Goal: Task Accomplishment & Management: Use online tool/utility

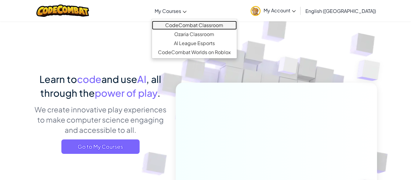
click at [237, 25] on link "CodeCombat Classroom" at bounding box center [194, 25] width 85 height 9
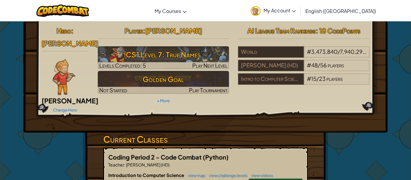
click at [229, 25] on div "Player : Yahya A CS1 Level 7: True Names Levels Completed: 5 Play Next Level Go…" at bounding box center [163, 64] width 140 height 81
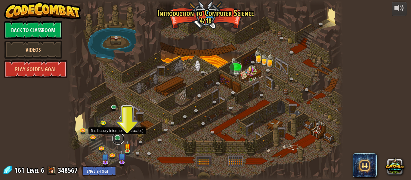
click at [116, 138] on link at bounding box center [118, 139] width 12 height 12
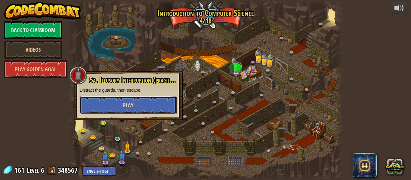
click at [131, 111] on button "Play" at bounding box center [128, 105] width 97 height 18
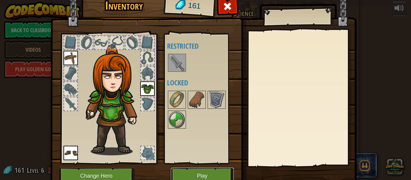
click at [187, 174] on button "Play" at bounding box center [202, 176] width 63 height 17
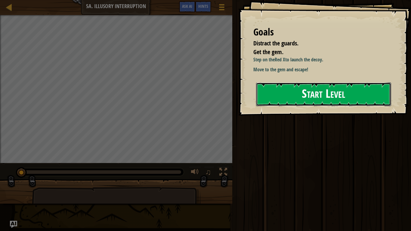
click at [280, 98] on button "Start Level" at bounding box center [323, 94] width 135 height 24
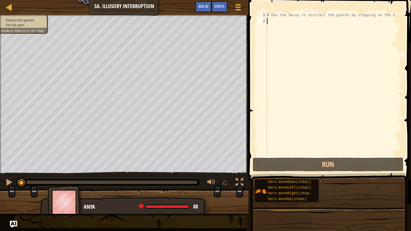
drag, startPoint x: 280, startPoint y: 98, endPoint x: 278, endPoint y: 94, distance: 4.2
click at [278, 94] on div "# Use the Decoy to distract the guards by stepping on the X." at bounding box center [333, 90] width 136 height 156
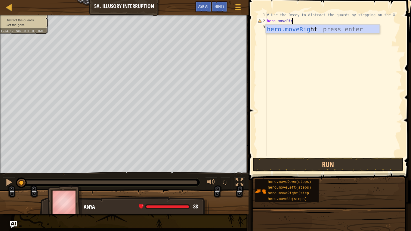
type textarea "hero.moveRight"
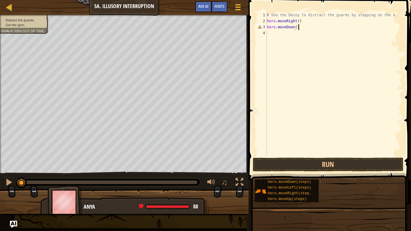
scroll to position [3, 4]
type textarea "hero.moveDown()"
click at [273, 161] on button "Run" at bounding box center [328, 165] width 151 height 14
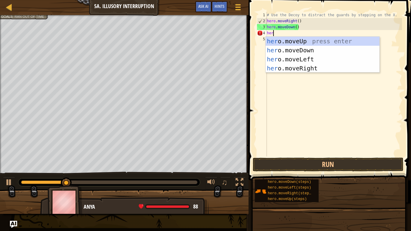
scroll to position [3, 0]
type textarea "h"
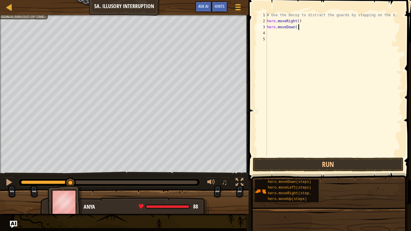
type textarea "hero.moveDown(2)"
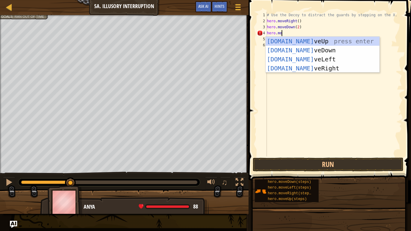
scroll to position [3, 2]
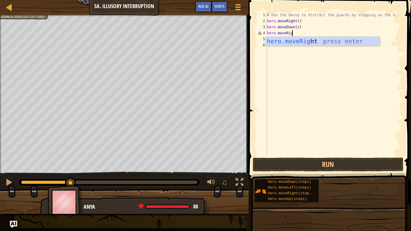
type textarea "hero.moveRight"
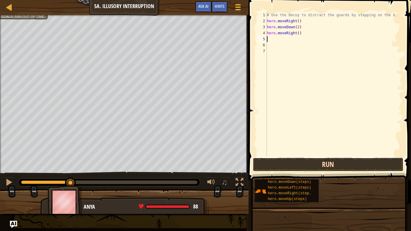
click at [313, 169] on button "Run" at bounding box center [328, 165] width 151 height 14
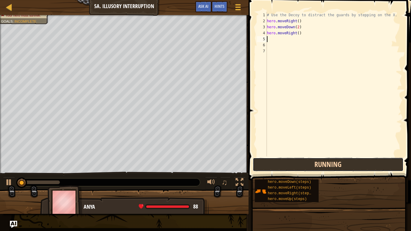
click at [313, 169] on button "Running" at bounding box center [328, 165] width 151 height 14
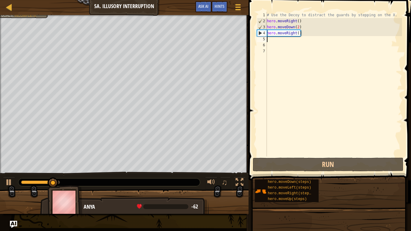
click at [297, 118] on div "# Use the Decoy to distract the guards by stepping on the X. hero . moveRight (…" at bounding box center [333, 90] width 136 height 156
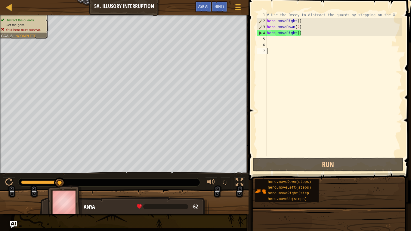
click at [299, 33] on div "# Use the Decoy to distract the guards by stepping on the X. hero . moveRight (…" at bounding box center [333, 90] width 136 height 156
click at [296, 34] on div "# Use the Decoy to distract the guards by stepping on the X. hero . moveRight (…" at bounding box center [333, 90] width 136 height 156
click at [297, 33] on div "# Use the Decoy to distract the guards by stepping on the X. hero . moveRight (…" at bounding box center [333, 90] width 136 height 156
type textarea "hero.moveRight(1)"
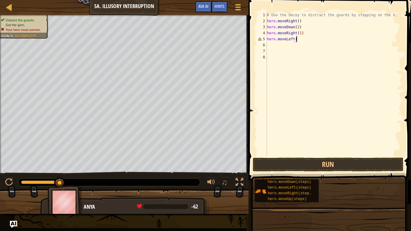
type textarea "hero.moveLeft()"
type textarea "hero.moveUp(2)"
type textarea "hero.moveRight(3)"
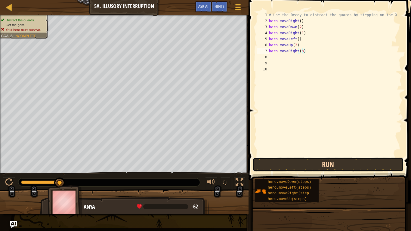
click at [339, 169] on button "Run" at bounding box center [328, 165] width 151 height 14
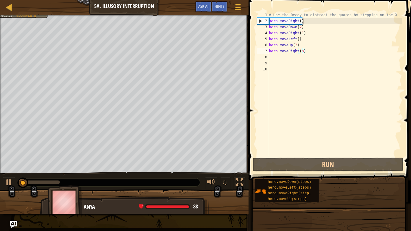
click at [358, 116] on div "# Use the Decoy to distract the guards by stepping on the X. hero . moveRight (…" at bounding box center [335, 90] width 134 height 156
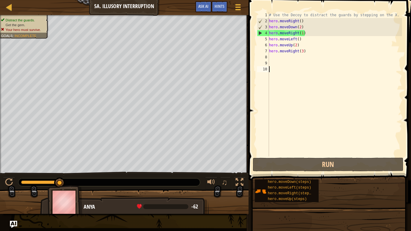
click at [302, 33] on div "# Use the Decoy to distract the guards by stepping on the X. hero . moveRight (…" at bounding box center [335, 90] width 134 height 156
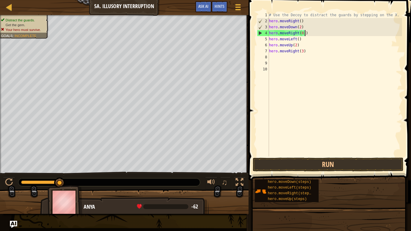
scroll to position [3, 5]
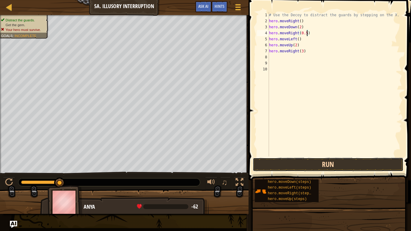
click at [315, 167] on button "Run" at bounding box center [328, 165] width 151 height 14
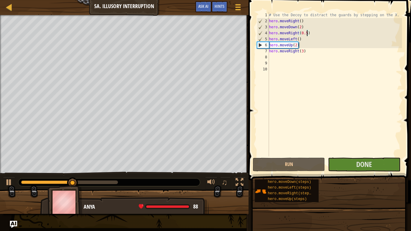
click at [302, 47] on div "# Use the Decoy to distract the guards by stepping on the X. hero . moveRight (…" at bounding box center [335, 90] width 134 height 156
click at [297, 37] on div "# Use the Decoy to distract the guards by stepping on the X. hero . moveRight (…" at bounding box center [335, 90] width 134 height 156
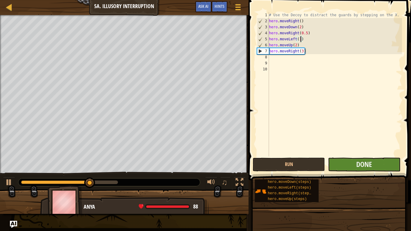
type textarea "hero.moveLeft(1)"
click at [350, 162] on button "Done" at bounding box center [364, 165] width 72 height 14
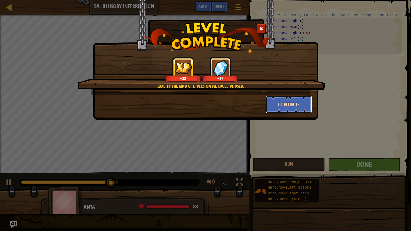
click at [289, 102] on button "Continue" at bounding box center [288, 104] width 47 height 18
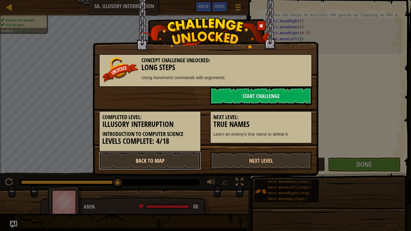
click at [182, 161] on link "Back to Map" at bounding box center [150, 161] width 102 height 18
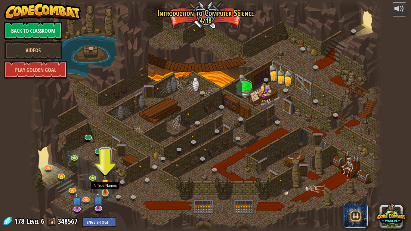
click at [105, 180] on img at bounding box center [105, 183] width 9 height 20
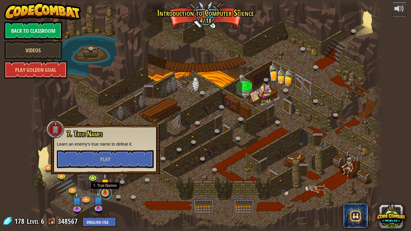
click at [106, 180] on link at bounding box center [106, 193] width 12 height 12
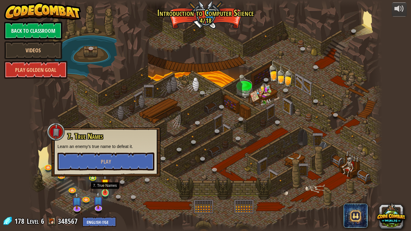
click at [105, 180] on img at bounding box center [105, 183] width 9 height 20
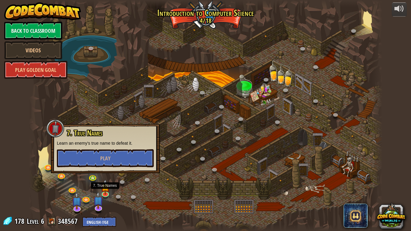
click at [99, 180] on div at bounding box center [205, 115] width 353 height 231
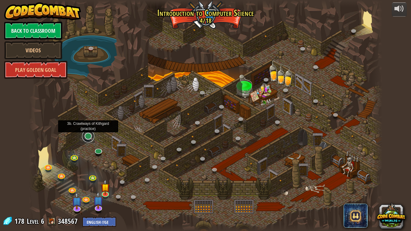
click at [88, 136] on link at bounding box center [88, 136] width 12 height 12
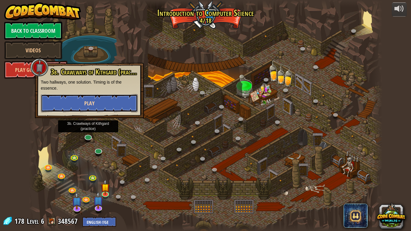
click at [112, 98] on button "Play" at bounding box center [89, 103] width 97 height 18
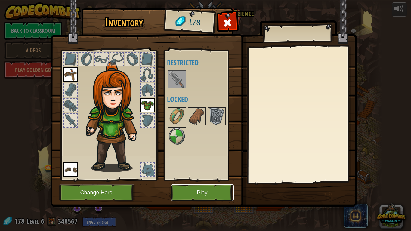
click at [180, 180] on button "Play" at bounding box center [202, 192] width 63 height 17
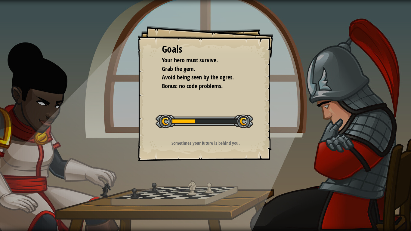
click at [180, 180] on div "Goals Your hero must survive. Grab the gem. Avoid being seen by the ogres. Bonu…" at bounding box center [205, 115] width 411 height 231
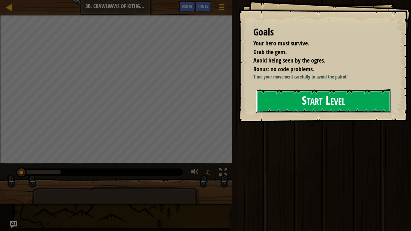
click at [279, 111] on button "Start Level" at bounding box center [323, 101] width 135 height 24
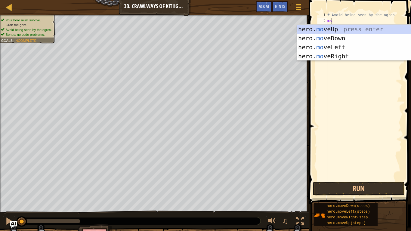
scroll to position [3, 0]
type textarea "m"
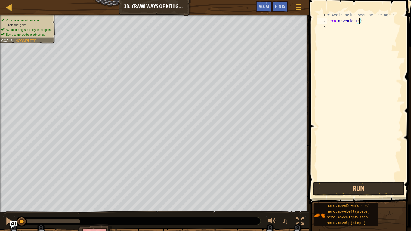
scroll to position [3, 5]
click at [383, 180] on button "Run" at bounding box center [359, 189] width 92 height 14
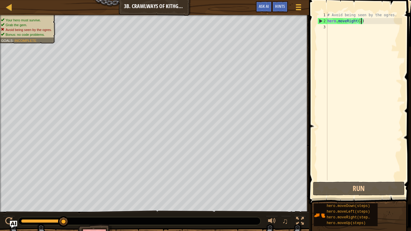
click at [347, 20] on div "# Avoid being seen by the ogres. hero . moveRight ( 2 )" at bounding box center [364, 102] width 76 height 180
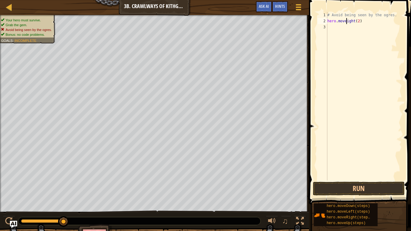
scroll to position [3, 3]
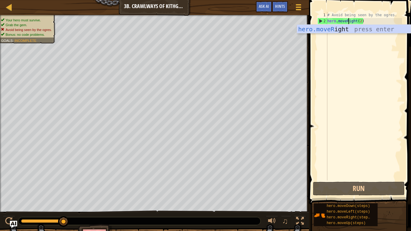
click at [362, 19] on div "# Avoid being seen by the ogres. hero . moveRight ( 2 )" at bounding box center [364, 102] width 76 height 180
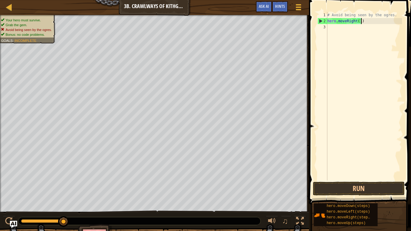
scroll to position [3, 5]
type textarea "hero.moveRight(1)"
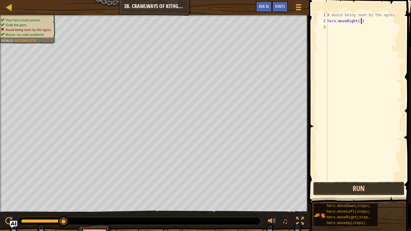
click at [361, 180] on button "Run" at bounding box center [359, 189] width 92 height 14
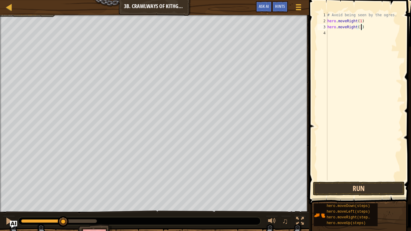
type textarea "hero.moveRight(1)"
click at [375, 180] on button "Run" at bounding box center [359, 189] width 92 height 14
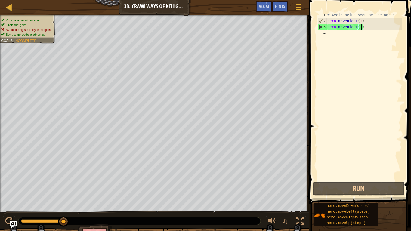
click at [379, 24] on div "# Avoid being seen by the ogres. hero . moveRight ( 1 ) hero . moveRight ( 1 )" at bounding box center [364, 102] width 76 height 180
click at [379, 22] on div "# Avoid being seen by the ogres. hero . moveRight ( 1 ) hero . moveRight ( 1 )" at bounding box center [364, 102] width 76 height 180
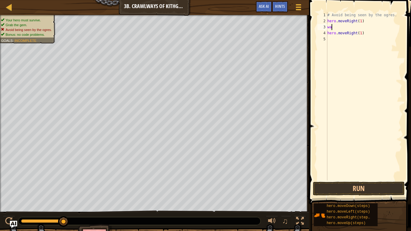
scroll to position [3, 0]
type textarea "w"
type textarea "e"
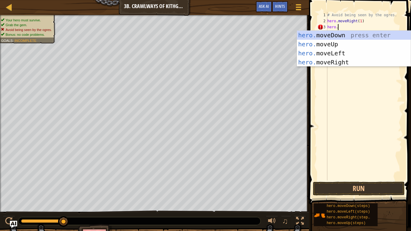
type textarea "hero"
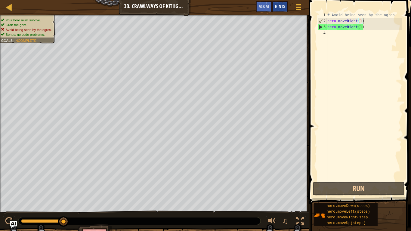
click at [282, 7] on span "Hints" at bounding box center [280, 6] width 10 height 6
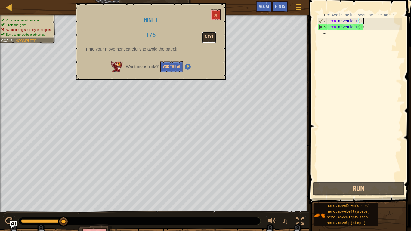
click at [208, 35] on button "Next" at bounding box center [209, 37] width 14 height 11
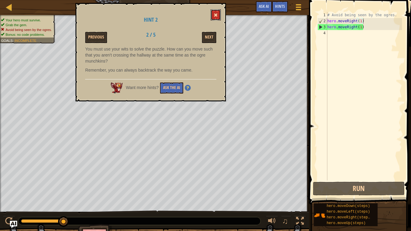
click at [217, 13] on span at bounding box center [215, 15] width 4 height 4
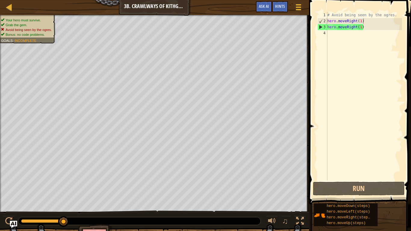
click at [359, 26] on div "# Avoid being seen by the ogres. hero . moveRight ( 1 ) hero . moveRight ( 1 )" at bounding box center [364, 102] width 76 height 180
type textarea "hero.moveRight(1)"
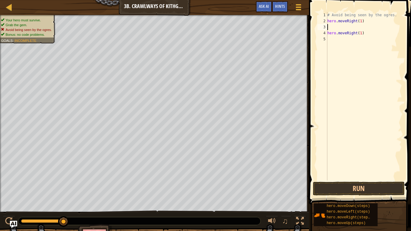
click at [335, 180] on div "# Avoid being seen by the ogres. hero . moveRight ( 1 ) hero . moveRight ( 1 )" at bounding box center [364, 102] width 76 height 180
click at [333, 180] on button "Run" at bounding box center [359, 189] width 92 height 14
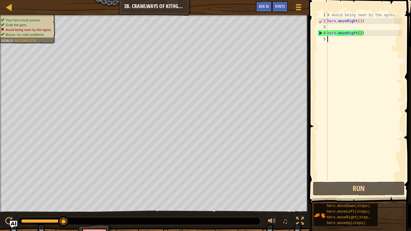
click at [363, 28] on div "# Avoid being seen by the ogres. hero . moveRight ( 1 ) hero . moveRight ( 1 )" at bounding box center [364, 102] width 76 height 180
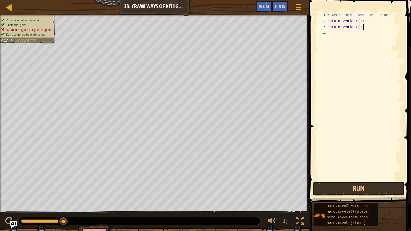
click at [360, 20] on div "# Avoid being seen by the ogres. hero . moveRight ( 1 ) hero . moveRight ( 1 )" at bounding box center [364, 102] width 76 height 180
click at [357, 25] on div "# Avoid being seen by the ogres. hero . moveRight ( 1 ) hero . moveRight ( 1 )" at bounding box center [364, 102] width 76 height 180
type textarea "hero.moveLeft(0)"
click at [380, 180] on button "Run" at bounding box center [359, 189] width 92 height 14
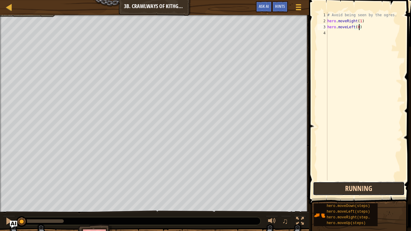
click at [380, 180] on button "Running" at bounding box center [359, 189] width 92 height 14
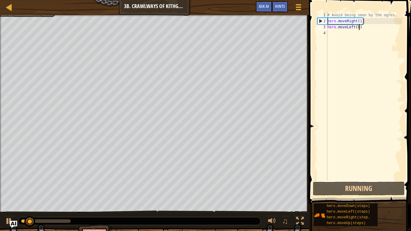
click at [375, 118] on div "# Avoid being seen by the ogres. hero . moveRight ( 1 ) hero . moveLeft ( 0 )" at bounding box center [364, 102] width 76 height 180
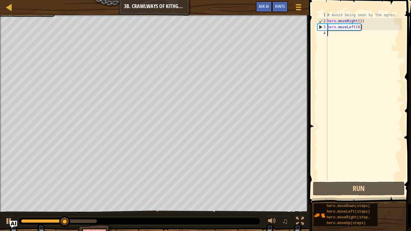
click at [367, 28] on div "# Avoid being seen by the ogres. hero . moveRight ( 1 ) hero . moveLeft ( 0 )" at bounding box center [364, 102] width 76 height 180
type textarea "hero.moveLeft(0)"
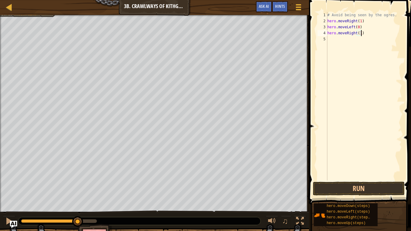
scroll to position [3, 5]
click at [337, 180] on button "Run" at bounding box center [359, 189] width 92 height 14
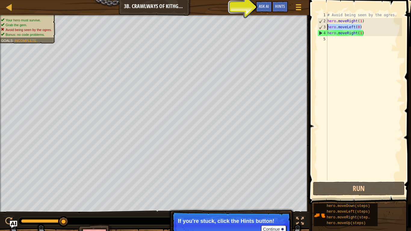
click at [295, 27] on div "Map Introduction to Computer Science 3b. Crawlways of Kithgard Game Menu Done H…" at bounding box center [205, 115] width 411 height 231
type textarea "hero.moveLeft(0)"
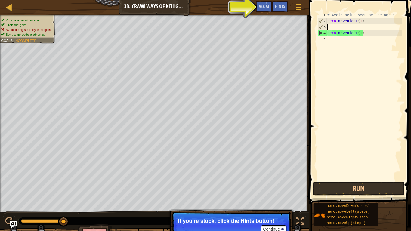
scroll to position [3, 0]
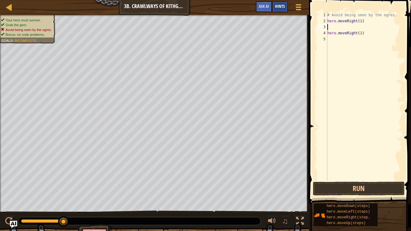
click at [283, 6] on span "Hints" at bounding box center [280, 6] width 10 height 6
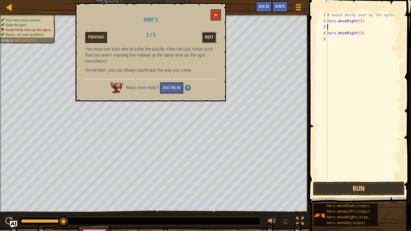
click at [207, 35] on button "Next" at bounding box center [209, 37] width 14 height 11
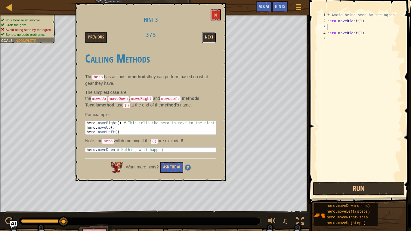
click at [210, 33] on button "Next" at bounding box center [209, 37] width 14 height 11
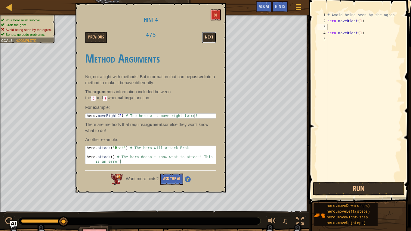
click at [213, 32] on button "Next" at bounding box center [209, 37] width 14 height 11
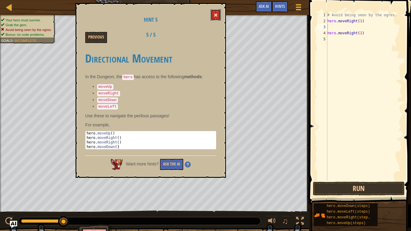
click at [217, 18] on button at bounding box center [215, 14] width 10 height 11
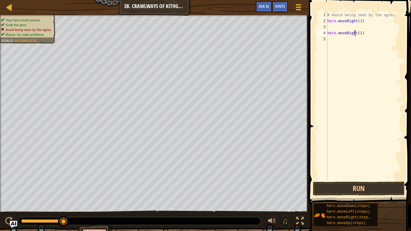
click at [354, 32] on div "# Avoid being seen by the ogres. hero . moveRight ( 1 ) hero . moveRight ( 1 )" at bounding box center [364, 102] width 76 height 180
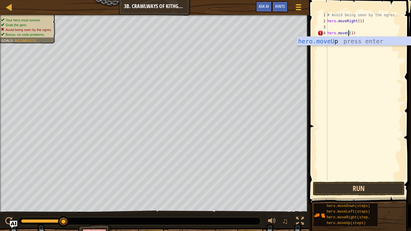
scroll to position [3, 4]
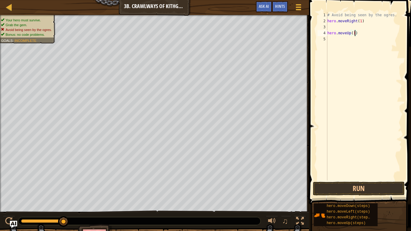
type textarea "hero.moveUp()"
type textarea "\"
click at [342, 180] on button "Run" at bounding box center [359, 189] width 92 height 14
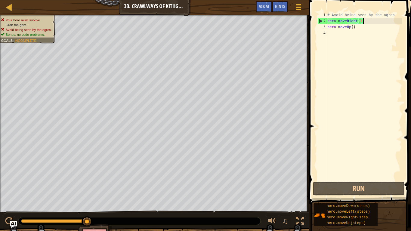
click at [353, 27] on div "# Avoid being seen by the ogres. hero . moveRight ( 1 ) hero . moveUp ( )" at bounding box center [364, 102] width 76 height 180
type textarea "hero.moveUp(2)"
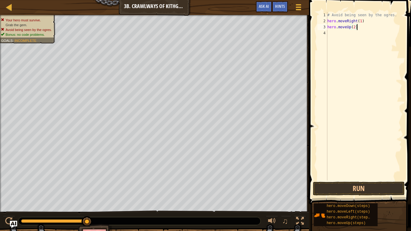
click at [359, 27] on div "# Avoid being seen by the ogres. hero . moveRight ( 1 ) hero . moveUp ( 2 )" at bounding box center [364, 102] width 76 height 180
click at [355, 29] on div "# Avoid being seen by the ogres. hero . moveRight ( 1 ) hero . moveUp ( 2 )" at bounding box center [364, 102] width 76 height 180
click at [360, 31] on div "# Avoid being seen by the ogres. hero . moveRight ( 1 ) hero . moveUp ( 2 )" at bounding box center [364, 102] width 76 height 180
click at [361, 28] on div "# Avoid being seen by the ogres. hero . moveRight ( 1 ) hero . moveUp ( 2 )" at bounding box center [364, 102] width 76 height 180
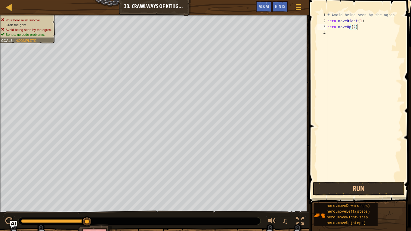
click at [363, 20] on div "# Avoid being seen by the ogres. hero . moveRight ( 1 ) hero . moveUp ( 2 )" at bounding box center [364, 102] width 76 height 180
click at [360, 21] on div "# Avoid being seen by the ogres. hero . moveRight ( 1 ) hero . moveUp ( 2 )" at bounding box center [364, 102] width 76 height 180
type textarea "hero.moveRight(0.5)"
type textarea "hero.moveUp(2)"
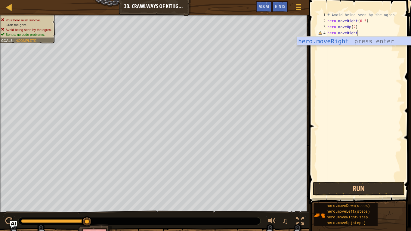
scroll to position [3, 5]
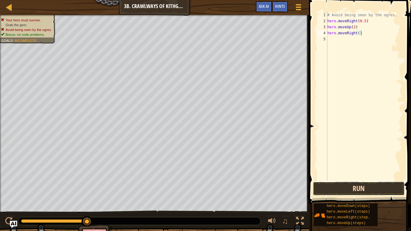
click at [354, 180] on button "Run" at bounding box center [359, 189] width 92 height 14
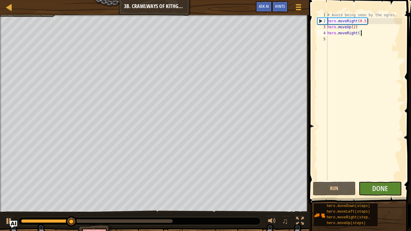
click at [354, 26] on div "# Avoid being seen by the ogres. hero . moveRight ( 0.5 ) hero . moveUp ( 2 ) h…" at bounding box center [364, 102] width 76 height 180
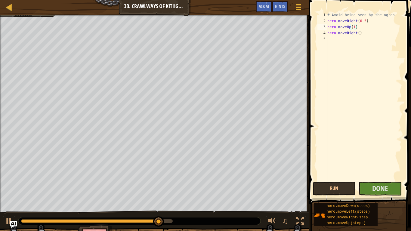
click at [363, 32] on div "# Avoid being seen by the ogres. hero . moveRight ( 0.5 ) hero . moveUp ( 1 ) h…" at bounding box center [364, 102] width 76 height 180
click at [359, 32] on div "# Avoid being seen by the ogres. hero . moveRight ( 0.5 ) hero . moveUp ( 1 ) h…" at bounding box center [364, 102] width 76 height 180
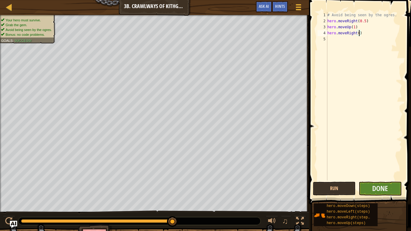
type textarea "hero.moveRight()"
click at [393, 180] on button "Done" at bounding box center [379, 189] width 43 height 14
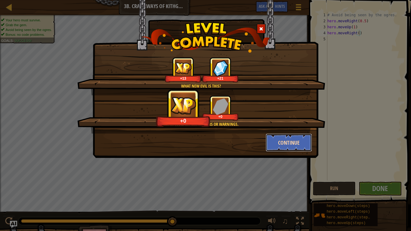
click at [291, 136] on button "Continue" at bounding box center [288, 142] width 47 height 18
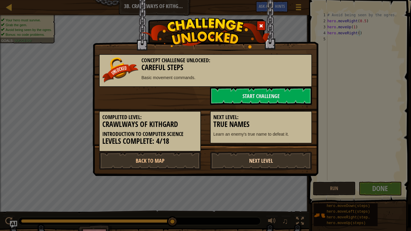
click at [257, 157] on link "Next Level" at bounding box center [261, 161] width 102 height 18
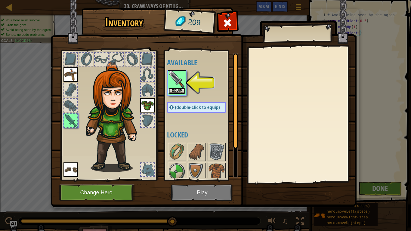
click at [176, 88] on button "Equip" at bounding box center [176, 91] width 17 height 6
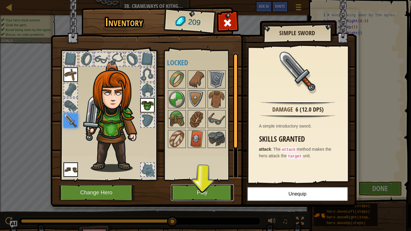
click at [209, 180] on button "Play" at bounding box center [202, 192] width 63 height 17
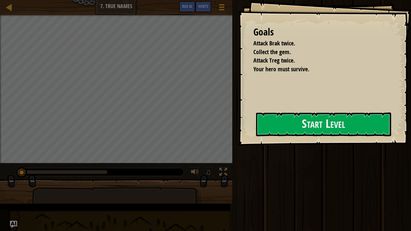
click at [238, 29] on div "Goals Attack Brak twice. Collect the gem. Attack Treg twice. Your hero must sur…" at bounding box center [324, 73] width 173 height 146
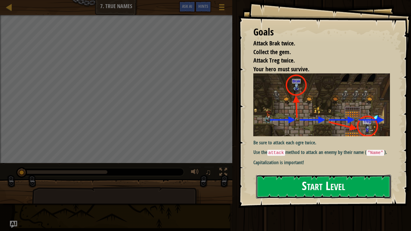
click at [269, 180] on button "Start Level" at bounding box center [323, 187] width 135 height 24
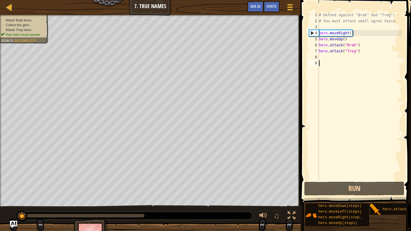
click at [363, 44] on div "# Defend against "Brak" and "Treg"! # You must attack small ogres twice. hero .…" at bounding box center [359, 102] width 84 height 180
type textarea "hero.attack("Brak")"
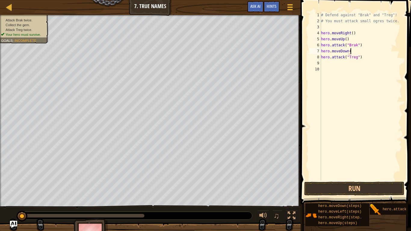
scroll to position [3, 4]
click at [357, 180] on button "Run" at bounding box center [354, 189] width 100 height 14
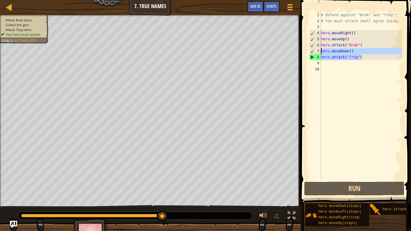
drag, startPoint x: 368, startPoint y: 59, endPoint x: 316, endPoint y: 52, distance: 51.8
click at [316, 52] on div "hero.moveDown() 1 2 3 4 5 6 7 8 9 10 # Defend against "Brak" and "Treg"! # You …" at bounding box center [355, 96] width 94 height 168
type textarea "hero.moveDown() hero.attack("Treg")"
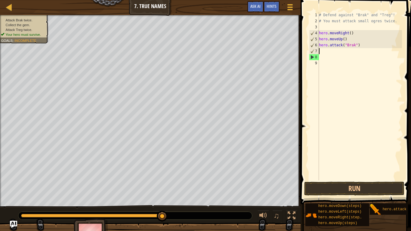
scroll to position [3, 0]
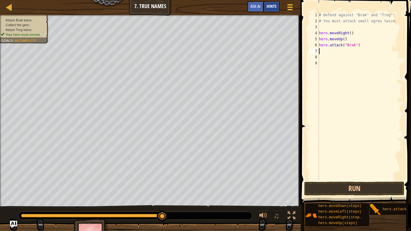
click at [268, 6] on span "Hints" at bounding box center [271, 6] width 10 height 6
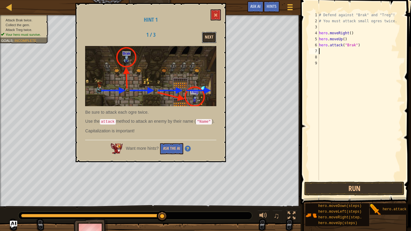
click at [211, 37] on button "Next" at bounding box center [209, 37] width 14 height 11
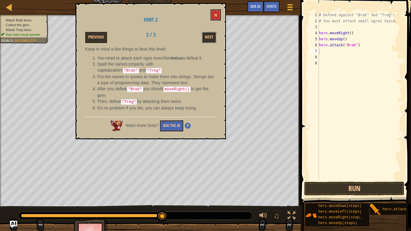
click at [211, 37] on button "Next" at bounding box center [209, 37] width 14 height 11
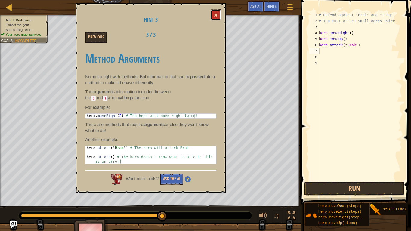
click at [217, 15] on span at bounding box center [215, 15] width 4 height 4
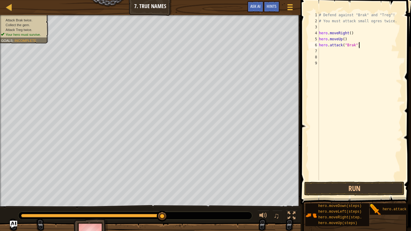
click at [361, 46] on div "# Defend against "Brak" and "Treg"! # You must attack small ogres twice. hero .…" at bounding box center [359, 102] width 84 height 180
drag, startPoint x: 360, startPoint y: 39, endPoint x: 314, endPoint y: 40, distance: 46.0
click at [314, 40] on div "hero.attack("Brak") 1 2 3 4 5 6 7 8 9 # Defend against "Brak" and "Treg"! # You…" at bounding box center [355, 96] width 94 height 168
type textarea "hero.moveUp()"
click at [368, 180] on button "Run" at bounding box center [354, 189] width 100 height 14
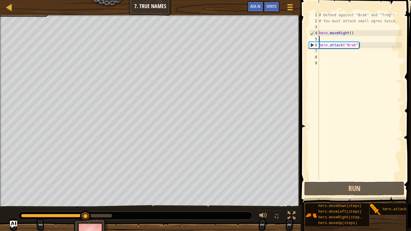
click at [364, 39] on div "# Defend against "Brak" and "Treg"! # You must attack small ogres twice. hero .…" at bounding box center [359, 102] width 84 height 180
type textarea "hero.moveRight()"
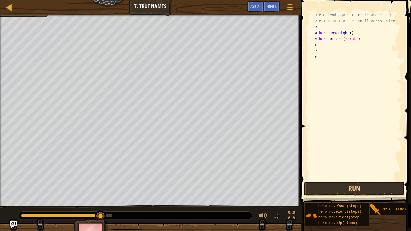
click at [368, 43] on div "# Defend against "Brak" and "Treg"! # You must attack small ogres twice. hero .…" at bounding box center [359, 102] width 84 height 180
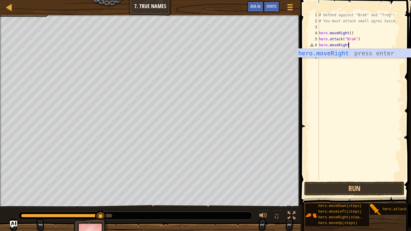
scroll to position [3, 5]
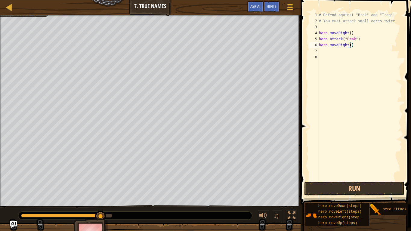
type textarea "hero.moveRight(1)"
type textarea "hero.attack("Treg")"
click at [337, 180] on button "Run" at bounding box center [354, 189] width 100 height 14
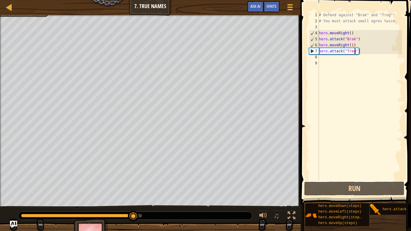
click at [365, 55] on div "# Defend against "Brak" and "Treg"! # You must attack small ogres twice. hero .…" at bounding box center [359, 102] width 84 height 180
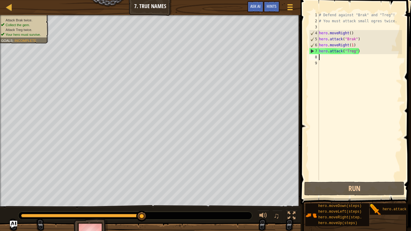
click at [365, 55] on div "# Defend against "Brak" and "Treg"! # You must attack small ogres twice. hero .…" at bounding box center [359, 102] width 84 height 180
click at [357, 37] on div "# Defend against "Brak" and "Treg"! # You must attack small ogres twice. hero .…" at bounding box center [359, 102] width 84 height 180
click at [373, 49] on div "# Defend against "Brak" and "Treg"! # You must attack small ogres twice. hero .…" at bounding box center [359, 102] width 84 height 180
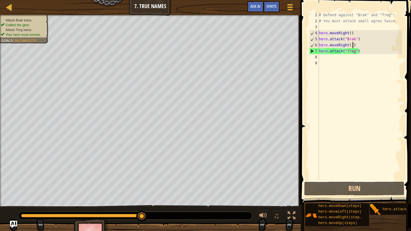
click at [351, 44] on div "# Defend against "Brak" and "Treg"! # You must attack small ogres twice. hero .…" at bounding box center [359, 102] width 84 height 180
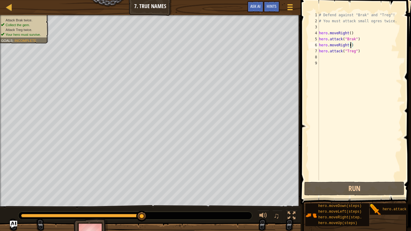
scroll to position [3, 5]
type textarea "hero.moveRight(0)"
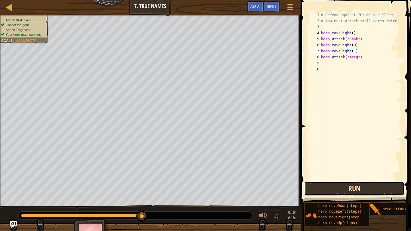
click at [343, 180] on button "Run" at bounding box center [354, 189] width 100 height 14
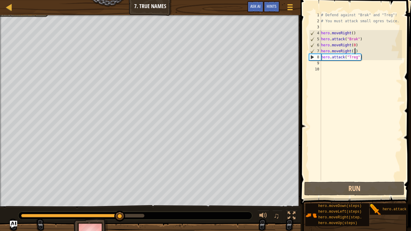
click at [371, 59] on div "# Defend against "Brak" and "Treg"! # You must attack small ogres twice. hero .…" at bounding box center [361, 102] width 82 height 180
type textarea "hero.attack("Treg")"
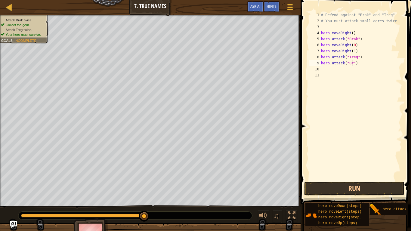
scroll to position [3, 5]
type textarea "hero.attack("Brak")"
click at [356, 180] on button "Run" at bounding box center [354, 189] width 100 height 14
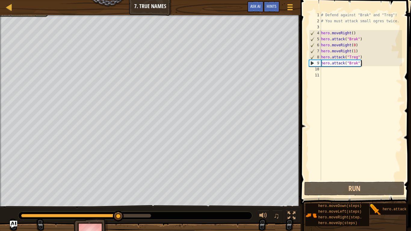
click at [366, 63] on div "# Defend against "Brak" and "Treg"! # You must attack small ogres twice. hero .…" at bounding box center [361, 102] width 82 height 180
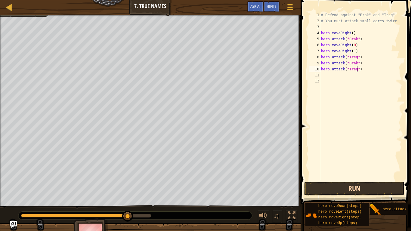
type textarea "hero.attack("Treg")"
click at [363, 180] on button "Run" at bounding box center [354, 189] width 100 height 14
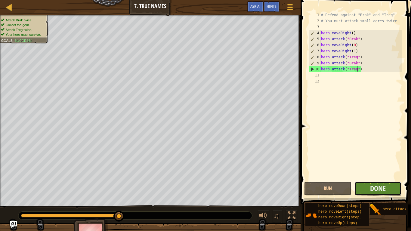
click at [385, 180] on button "Done" at bounding box center [377, 189] width 47 height 14
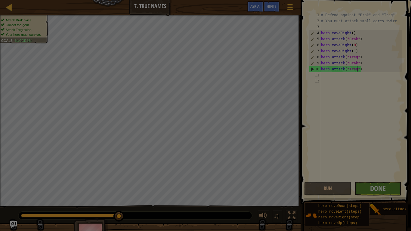
click at [0, 0] on div "Loading..." at bounding box center [0, 0] width 0 height 0
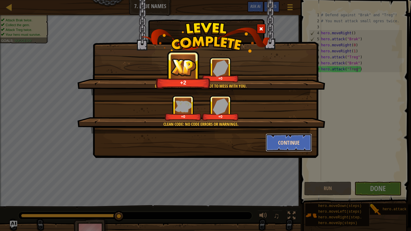
click at [281, 143] on button "Continue" at bounding box center [288, 142] width 47 height 18
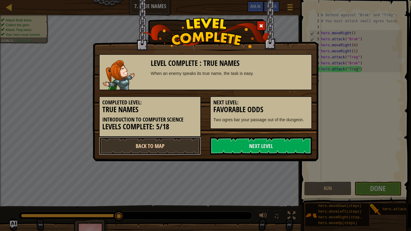
click at [183, 145] on link "Back to Map" at bounding box center [150, 146] width 102 height 18
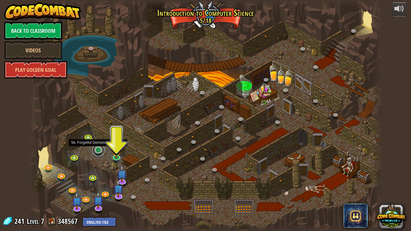
click at [96, 148] on link at bounding box center [98, 150] width 12 height 12
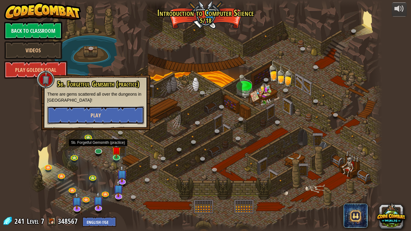
click at [128, 114] on button "Play" at bounding box center [95, 115] width 97 height 18
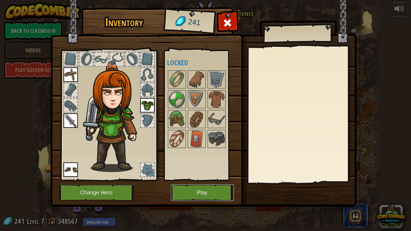
click at [207, 180] on button "Play" at bounding box center [202, 192] width 63 height 17
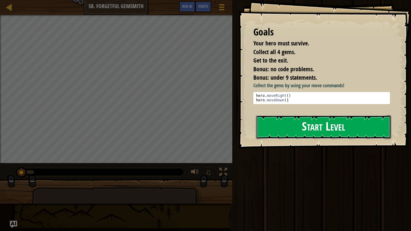
click at [279, 139] on button "Start Level" at bounding box center [323, 127] width 135 height 24
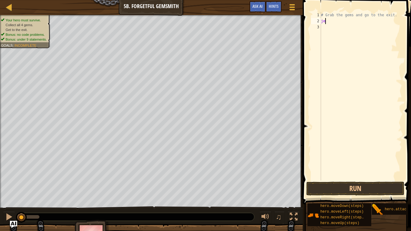
scroll to position [3, 0]
type textarea "j"
type textarea "hero.moveRight(1)"
type textarea "hero.moveDown(1)"
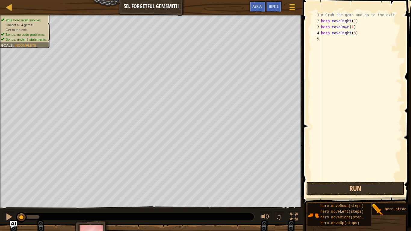
scroll to position [3, 5]
type textarea "hero.moveRight(2)"
type textarea "hero.moveUp(1)"
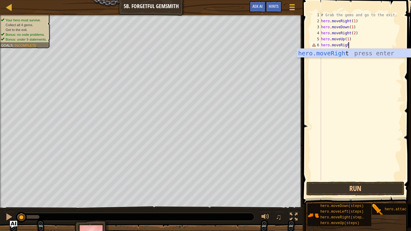
scroll to position [3, 4]
click at [359, 180] on button "Run" at bounding box center [355, 189] width 98 height 14
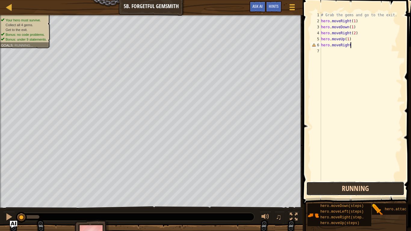
click at [359, 180] on button "Running" at bounding box center [355, 189] width 98 height 14
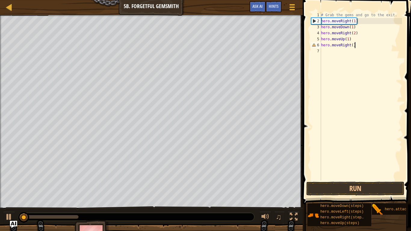
scroll to position [3, 5]
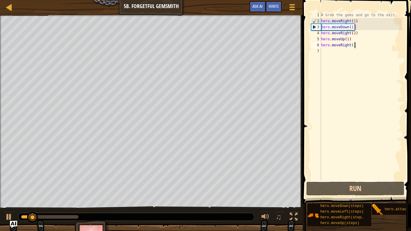
type textarea "hero.moveRight()"
click at [408, 136] on span at bounding box center [357, 94] width 113 height 222
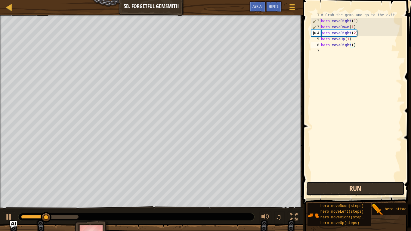
click at [360, 180] on button "Run" at bounding box center [355, 189] width 98 height 14
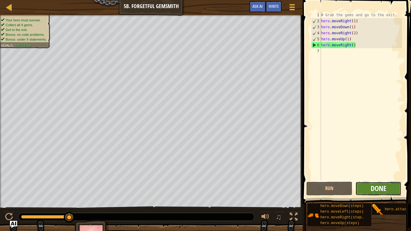
click at [371, 180] on span "Done" at bounding box center [378, 188] width 16 height 10
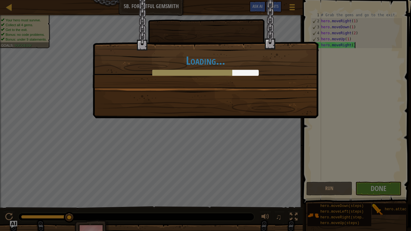
click at [225, 107] on div "Loading..." at bounding box center [205, 59] width 225 height 118
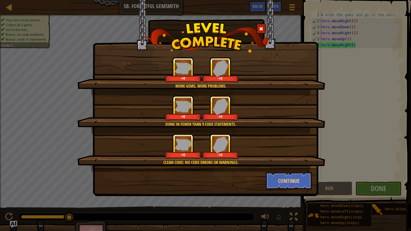
click at [225, 107] on div "+0" at bounding box center [220, 108] width 36 height 25
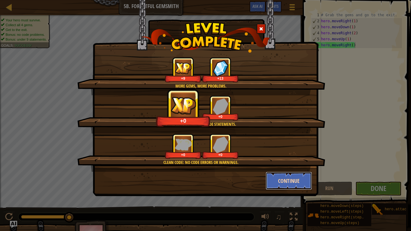
click at [282, 180] on button "Continue" at bounding box center [288, 181] width 47 height 18
click at [302, 180] on div "More gems, more problems. +9 +13 Done in fewer than 9 code statements. +0 +0 Cl…" at bounding box center [205, 115] width 411 height 231
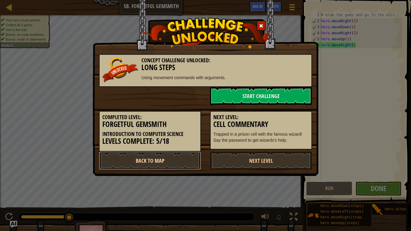
click at [134, 161] on link "Back to Map" at bounding box center [150, 161] width 102 height 18
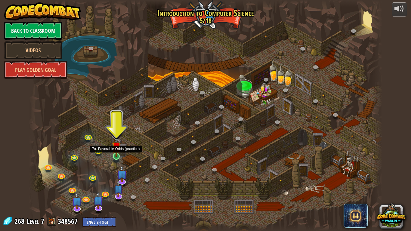
click at [115, 153] on img at bounding box center [116, 146] width 9 height 20
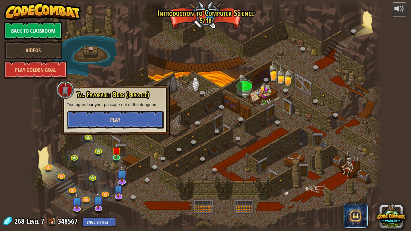
click at [144, 123] on button "Play" at bounding box center [115, 120] width 97 height 18
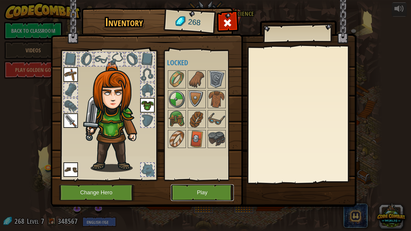
click at [202, 180] on button "Play" at bounding box center [202, 192] width 63 height 17
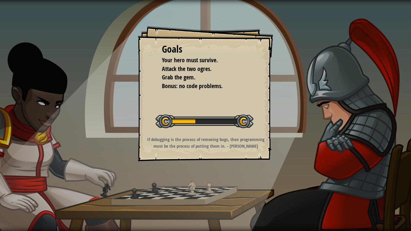
click at [202, 180] on div "Goals Your hero must survive. Attack the two ogres. Grab the gem. Bonus: no cod…" at bounding box center [205, 115] width 411 height 231
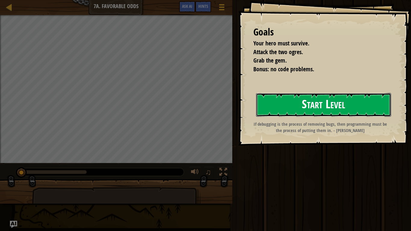
click at [320, 98] on button "Start Level" at bounding box center [323, 105] width 135 height 24
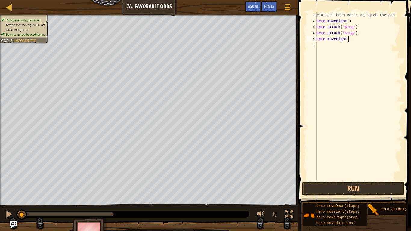
scroll to position [3, 5]
type textarea "hero.moveRight(1)"
type textarea "hero.moveUp(1)"
type textarea "hero.moveRight(1)"
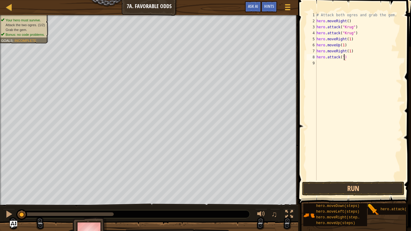
scroll to position [3, 4]
type textarea "hero.attack("Grump")"
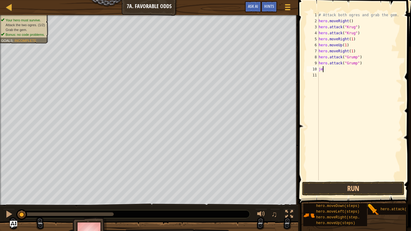
type textarea "j"
click at [356, 180] on button "Run" at bounding box center [353, 189] width 102 height 14
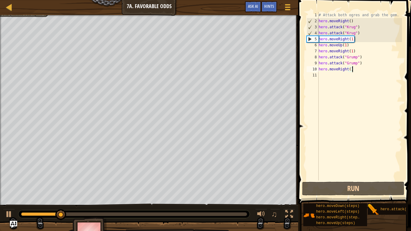
click at [345, 72] on div "# Attack both ogres and grab the gem. hero . moveRight ( ) hero . attack ( "Kru…" at bounding box center [359, 102] width 84 height 180
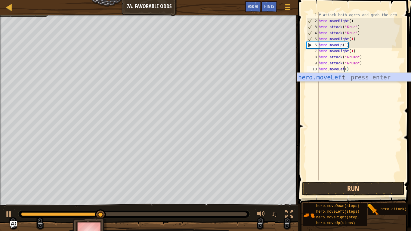
scroll to position [3, 4]
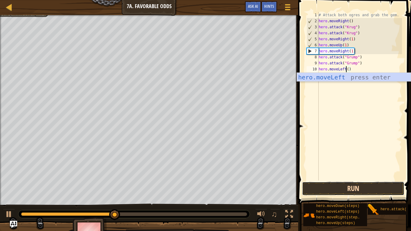
click at [354, 180] on button "Run" at bounding box center [353, 189] width 102 height 14
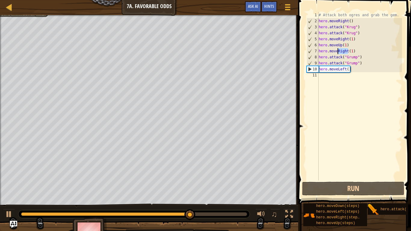
drag, startPoint x: 348, startPoint y: 51, endPoint x: 338, endPoint y: 54, distance: 11.2
click at [338, 54] on div "# Attack both ogres and grab the gem. hero . moveRight ( ) hero . attack ( "Kru…" at bounding box center [359, 102] width 84 height 180
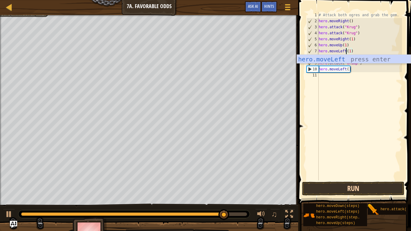
type textarea "hero.moveLeft(1)"
click at [306, 180] on button "Run" at bounding box center [353, 189] width 102 height 14
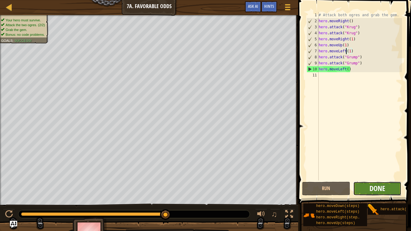
click at [379, 180] on span "Done" at bounding box center [377, 188] width 16 height 10
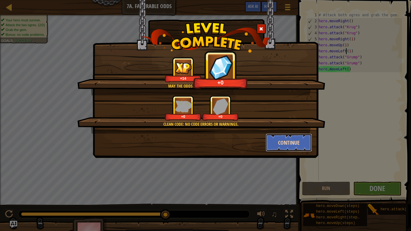
click at [287, 144] on button "Continue" at bounding box center [288, 142] width 47 height 18
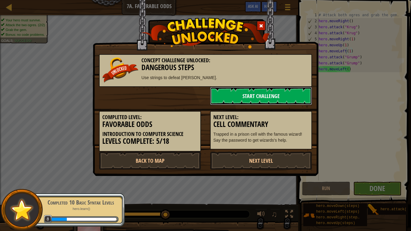
click at [232, 93] on link "Start Challenge" at bounding box center [261, 96] width 102 height 18
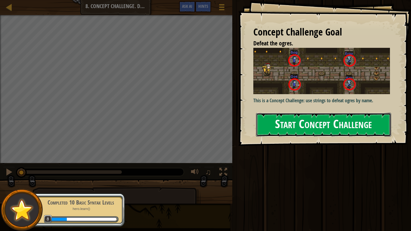
click at [269, 113] on button "Start Concept Challenge" at bounding box center [323, 125] width 135 height 24
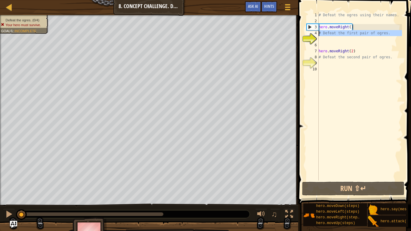
click at [293, 35] on div "Map Introduction to Computer Science 8. Concept Challenge. Dangerous Steps Game…" at bounding box center [205, 115] width 411 height 231
type textarea "# Defeat the first pair of ogres."
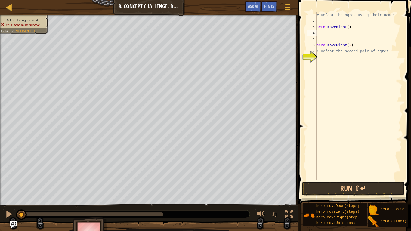
type textarea "h"
type textarea "hero.attack(Sog)"
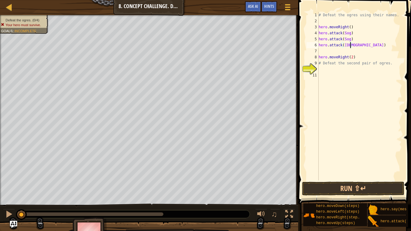
type textarea "hero.attack(Gos)"
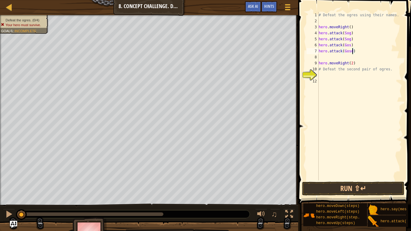
scroll to position [3, 5]
click at [361, 63] on div "# Defeat the ogres using their names. hero . moveRight ( ) hero . attack ( Sog …" at bounding box center [359, 102] width 84 height 180
type textarea "hero.moveRight(2)"
click at [350, 49] on div "# Defeat the ogres using their names. hero . moveRight ( ) hero . attack ( Sog …" at bounding box center [359, 102] width 84 height 180
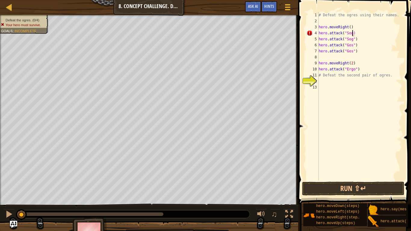
scroll to position [3, 5]
type textarea "hero.attack("Gos")"
type textarea "hero.attack("Ergo")"
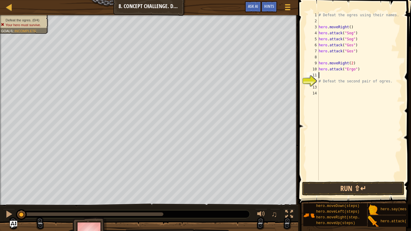
type textarea "hero.attack("Ergo")"
type textarea "hero.attack("Kro")# Defeat the second pair of ogres."
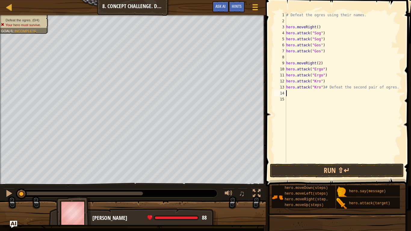
scroll to position [3, 0]
type textarea "hero.attack("Kro")# Defeat the second pair of ogres."
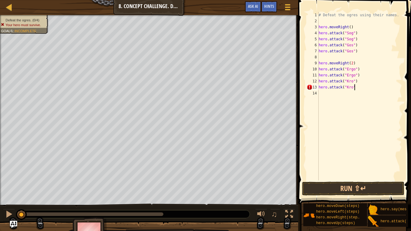
scroll to position [3, 5]
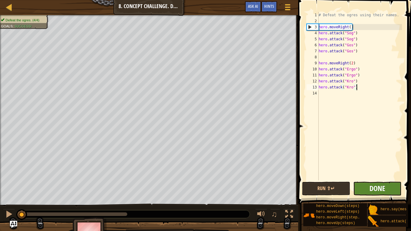
type textarea "hero.attack("Kro")"
click at [369, 180] on span "Done" at bounding box center [377, 188] width 16 height 10
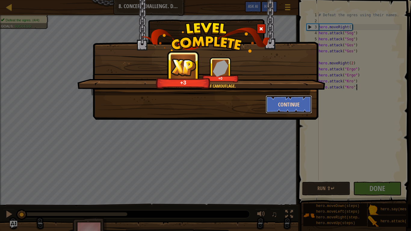
click at [301, 104] on button "Continue" at bounding box center [288, 104] width 47 height 18
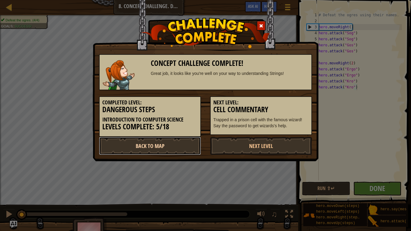
click at [189, 143] on link "Back to Map" at bounding box center [150, 146] width 102 height 18
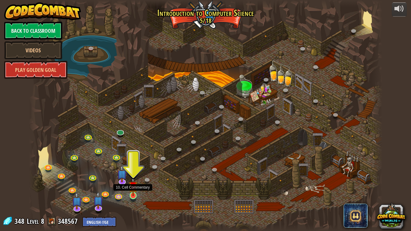
click at [130, 180] on img at bounding box center [133, 186] width 9 height 20
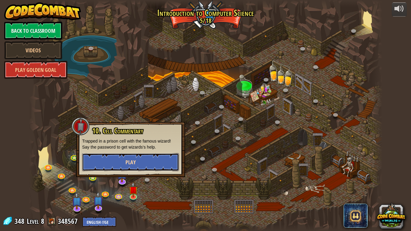
click at [139, 158] on button "Play" at bounding box center [130, 162] width 97 height 18
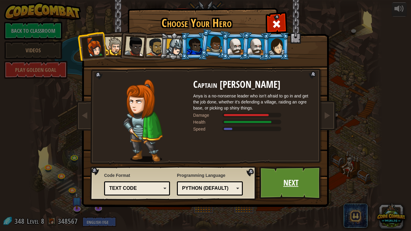
click at [290, 176] on link "Next" at bounding box center [290, 182] width 63 height 33
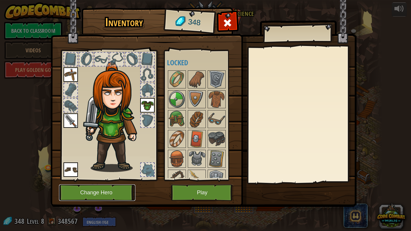
click at [95, 180] on button "Change Hero" at bounding box center [97, 192] width 76 height 17
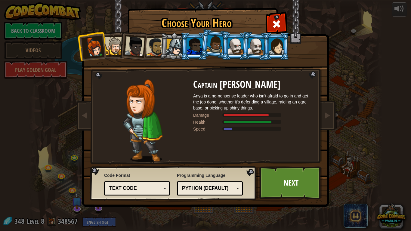
click at [228, 47] on div at bounding box center [236, 46] width 16 height 16
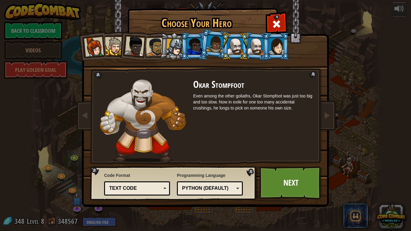
click at [228, 180] on div "Python (Default) JavaScript Lua C++ Java (Experimental) Python (Default)" at bounding box center [210, 188] width 66 height 14
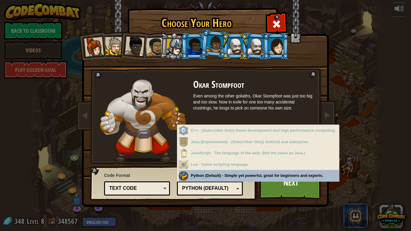
click at [230, 180] on div "Python (Default)" at bounding box center [208, 188] width 52 height 7
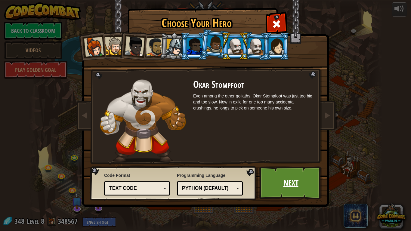
click at [315, 180] on link "Next" at bounding box center [290, 182] width 63 height 33
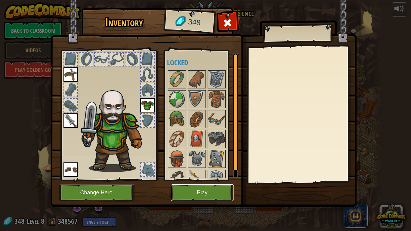
click at [198, 180] on button "Play" at bounding box center [202, 192] width 63 height 17
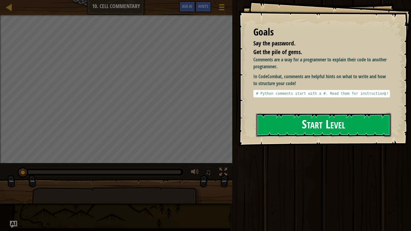
click at [271, 115] on button "Start Level" at bounding box center [323, 125] width 135 height 24
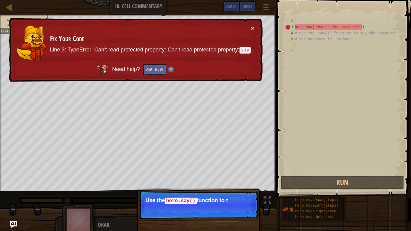
click at [308, 26] on div "hero . say ( "What's the password?" ) # Use the "say()" function to say the pas…" at bounding box center [347, 99] width 108 height 174
type textarea "hero.say("What's the password?")"
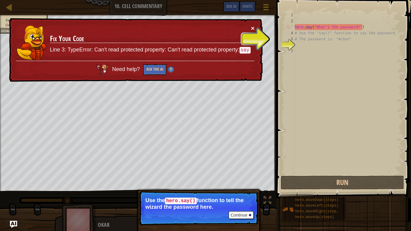
click at [253, 30] on button "×" at bounding box center [253, 28] width 4 height 6
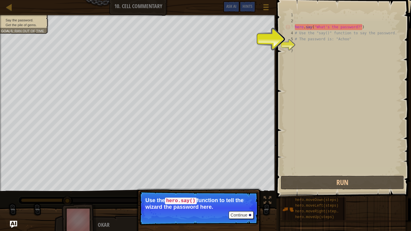
click at [334, 23] on div "hero . say ( "What's the password?" ) # Use the "say()" function to say the pas…" at bounding box center [347, 99] width 108 height 174
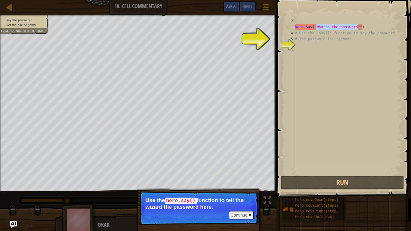
drag, startPoint x: 358, startPoint y: 25, endPoint x: 316, endPoint y: 29, distance: 42.5
click at [316, 29] on div "hero . say ( "What's the password?" ) # Use the "say()" function to say the pas…" at bounding box center [347, 99] width 108 height 174
click at [334, 28] on div "hero . say ( "What's the password?" ) # Use the "say()" function to say the pas…" at bounding box center [347, 93] width 108 height 162
click at [334, 28] on div "hero . say ( "What's the password?" ) # Use the "say()" function to say the pas…" at bounding box center [347, 99] width 108 height 174
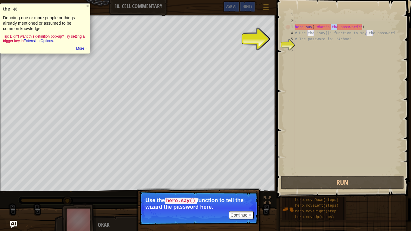
click at [334, 28] on div "hero . say ( "What's the password?" ) # Use the "say()" function to say the pas…" at bounding box center [347, 99] width 108 height 174
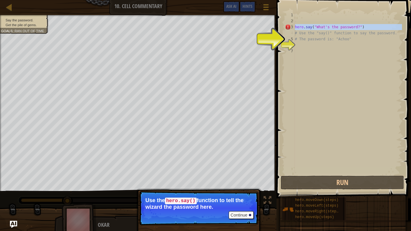
click at [334, 28] on div "hero . say ( "What's the password?" ) # Use the "say()" function to say the pas…" at bounding box center [347, 93] width 108 height 162
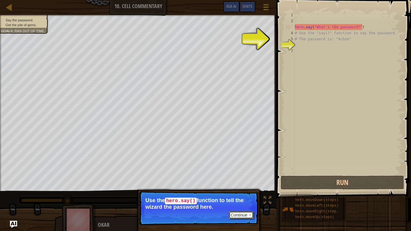
click at [247, 180] on button "Continue" at bounding box center [240, 215] width 25 height 8
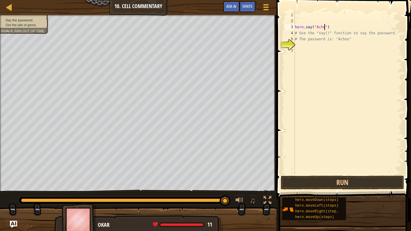
scroll to position [3, 5]
type textarea "hero.say("Achoo")"
click at [337, 180] on button "Run" at bounding box center [342, 183] width 123 height 14
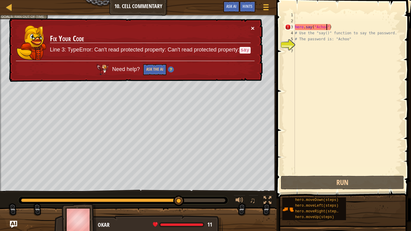
click at [253, 27] on button "×" at bounding box center [253, 28] width 4 height 6
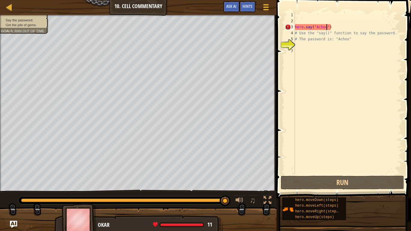
click at [346, 51] on div "hero . say ( "Achoo" ) # Use the "say()" function to say the password. # The pa…" at bounding box center [347, 99] width 108 height 174
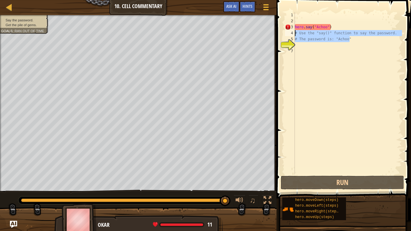
click at [272, 35] on div "Map Introduction to Computer Science 10. Cell Commentary Game Menu Done Hints A…" at bounding box center [205, 115] width 411 height 231
type textarea "# Use the "say()" function to say the password. # The password is: "Achoo""
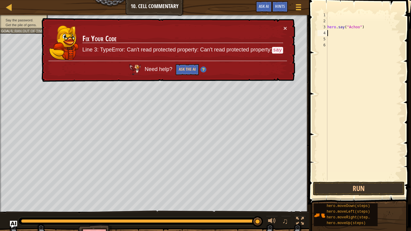
click at [281, 28] on td "Fix Your Code Line 3: TypeError: Can't read protected property: Can't read prot…" at bounding box center [182, 43] width 201 height 36
click at [179, 67] on button "Ask the AI" at bounding box center [187, 69] width 23 height 11
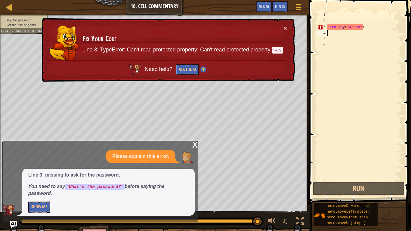
click at [193, 147] on div "x" at bounding box center [194, 144] width 5 height 6
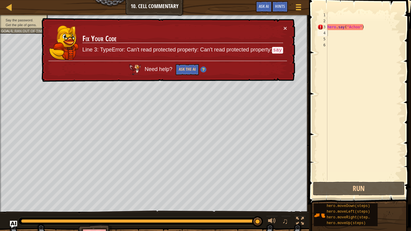
click at [329, 27] on div "hero . say ( "Achoo" )" at bounding box center [364, 102] width 76 height 180
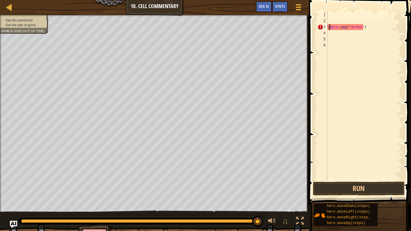
scroll to position [3, 1]
type textarea "hero.say("Achoo")"
type textarea "hero.say("What's the password?")"
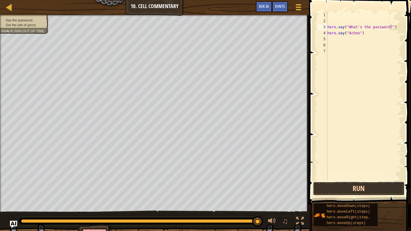
click at [354, 180] on button "Run" at bounding box center [359, 189] width 92 height 14
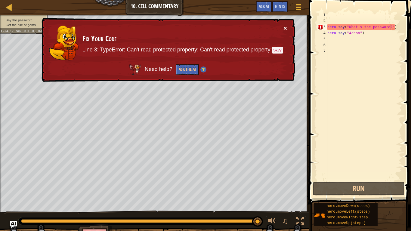
click at [285, 29] on button "×" at bounding box center [285, 28] width 4 height 6
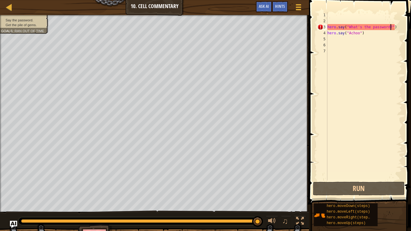
click at [397, 26] on div "hero . say ( "What's the password?" ) hero . say ( "Achoo" )" at bounding box center [364, 102] width 76 height 180
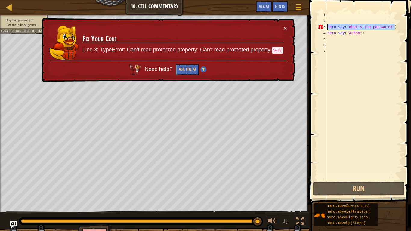
drag, startPoint x: 397, startPoint y: 26, endPoint x: 308, endPoint y: 25, distance: 88.1
click at [308, 25] on div "hero.say("What's the password?") 1 2 3 4 5 6 7 hero . say ( "What's the passwor…" at bounding box center [359, 114] width 104 height 222
click at [285, 27] on button "×" at bounding box center [285, 28] width 4 height 6
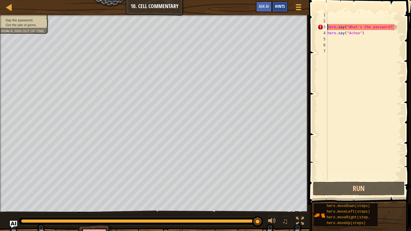
click at [284, 3] on div "Hints" at bounding box center [280, 6] width 16 height 11
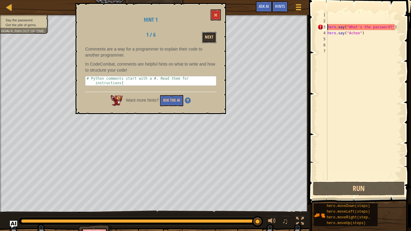
click at [215, 38] on button "Next" at bounding box center [209, 37] width 14 height 11
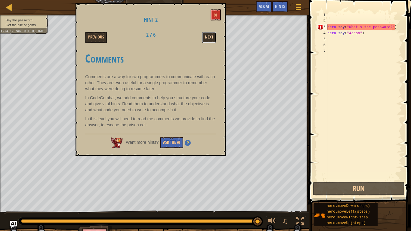
click at [214, 39] on button "Next" at bounding box center [209, 37] width 14 height 11
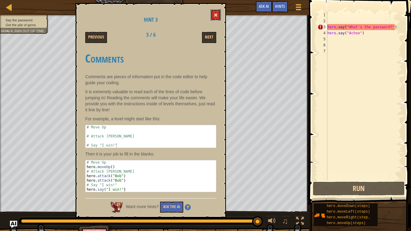
click at [217, 19] on button at bounding box center [215, 14] width 10 height 11
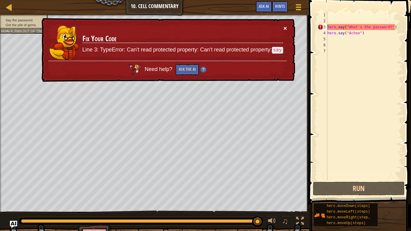
click at [285, 27] on button "×" at bounding box center [286, 30] width 4 height 6
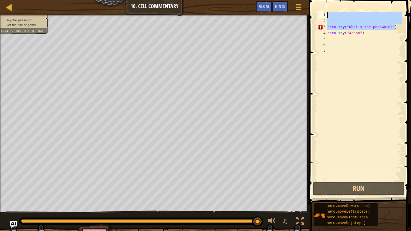
drag, startPoint x: 400, startPoint y: 28, endPoint x: 265, endPoint y: 15, distance: 136.2
click at [265, 15] on div "Map Introduction to Computer Science 10. Cell Commentary Game Menu Done Hints A…" at bounding box center [205, 115] width 411 height 231
type textarea "="
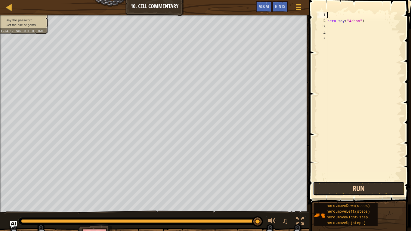
click at [348, 180] on button "Run" at bounding box center [359, 189] width 92 height 14
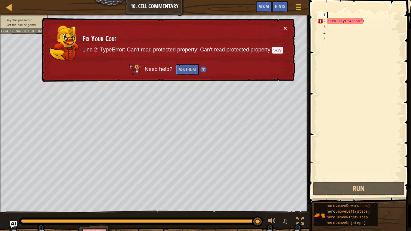
click at [284, 30] on button "×" at bounding box center [286, 30] width 4 height 6
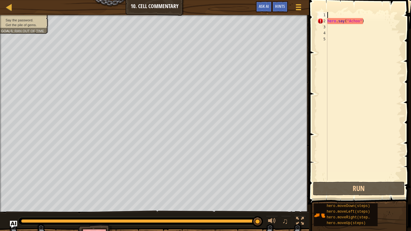
click at [357, 20] on div "hero . say ( "Achoo" )" at bounding box center [364, 102] width 76 height 180
type textarea "hero.say("Achoo")"
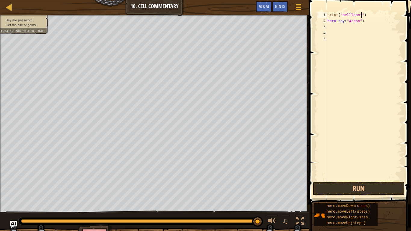
scroll to position [3, 6]
click at [394, 180] on button "Run" at bounding box center [359, 189] width 92 height 14
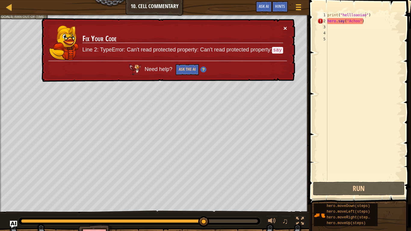
click at [284, 29] on button "×" at bounding box center [285, 28] width 4 height 6
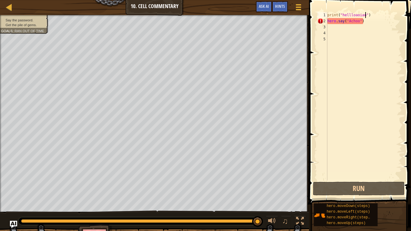
click at [382, 16] on div "print ( "hellloaoiao" ) hero . say ( "Achoo" )" at bounding box center [364, 102] width 76 height 180
click at [382, 17] on div "print ( "hellloaoiao" ) hero . say ( "Achoo" )" at bounding box center [364, 102] width 76 height 180
drag, startPoint x: 382, startPoint y: 17, endPoint x: 313, endPoint y: 3, distance: 70.5
click at [313, 3] on div "print("hellloaoiao") 1 2 3 4 5 print ( "hellloaoiao" ) hero . say ( "Achoo" ) ה…" at bounding box center [359, 114] width 104 height 222
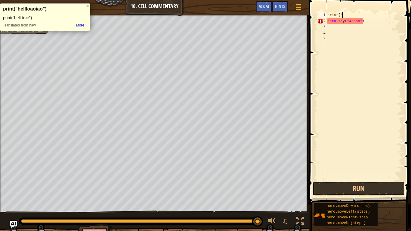
type textarea "print"
type textarea "]"
type textarea "hero.say("Achoo")"
click at [86, 5] on div at bounding box center [87, 6] width 5 height 5
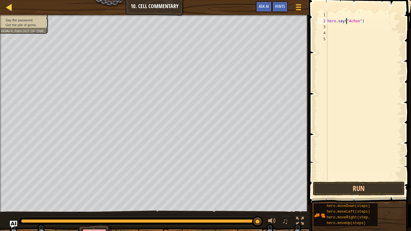
type textarea "hero.say("Achoo")"
click at [13, 8] on link "Map" at bounding box center [13, 7] width 3 height 8
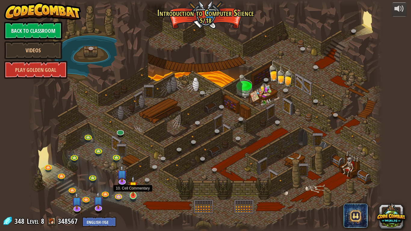
click at [133, 180] on img at bounding box center [133, 186] width 9 height 20
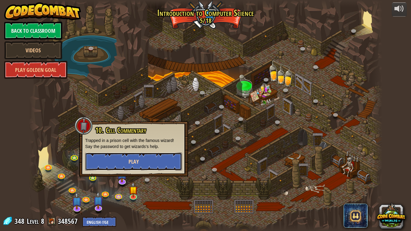
click at [143, 166] on button "Play" at bounding box center [133, 161] width 97 height 18
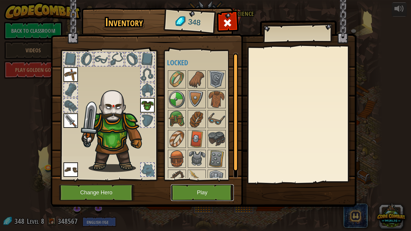
click at [196, 180] on button "Play" at bounding box center [202, 192] width 63 height 17
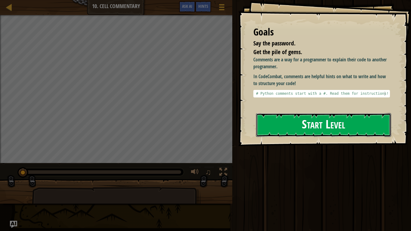
click at [309, 113] on button "Start Level" at bounding box center [323, 125] width 135 height 24
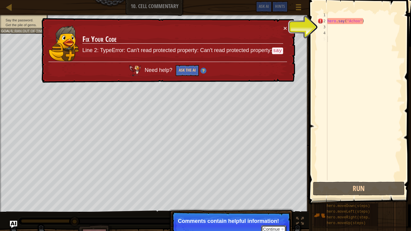
click at [274, 180] on button "Continue" at bounding box center [273, 229] width 25 height 8
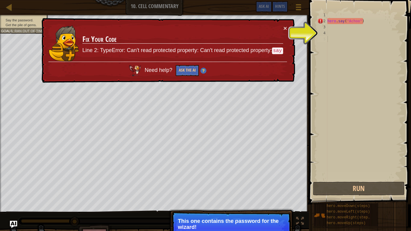
click at [274, 180] on p "Continue This one contains the password for the wizard!" at bounding box center [230, 229] width 119 height 34
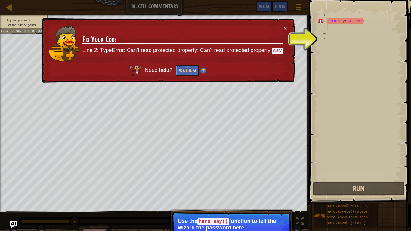
click at [359, 29] on div "hero . say ( "Achoo" )" at bounding box center [364, 102] width 76 height 180
click at [358, 34] on div "hero . say ( "Achoo" )" at bounding box center [364, 102] width 76 height 180
click at [356, 28] on div "hero . say ( "Achoo" )" at bounding box center [364, 102] width 76 height 180
click at [283, 29] on button "×" at bounding box center [285, 28] width 4 height 6
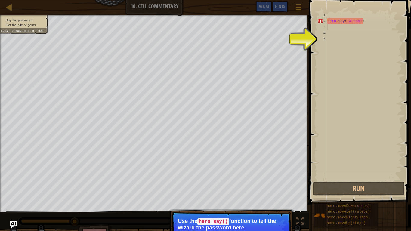
click at [328, 36] on div "hero . say ( "Achoo" )" at bounding box center [364, 102] width 76 height 180
click at [329, 34] on div "hero . say ( "Achoo" )" at bounding box center [364, 102] width 76 height 180
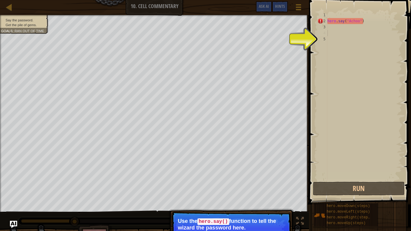
click at [329, 34] on div "hero . say ( "Achoo" )" at bounding box center [364, 102] width 76 height 180
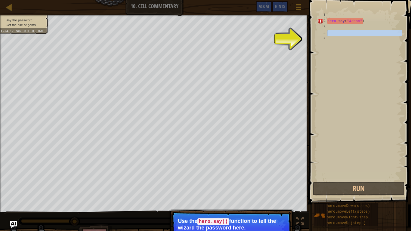
click at [329, 34] on div "hero . say ( "Achoo" )" at bounding box center [364, 96] width 76 height 168
click at [329, 34] on div "hero . say ( "Achoo" )" at bounding box center [364, 102] width 76 height 180
click at [329, 34] on div "hero . say ( "Achoo" )" at bounding box center [364, 96] width 76 height 168
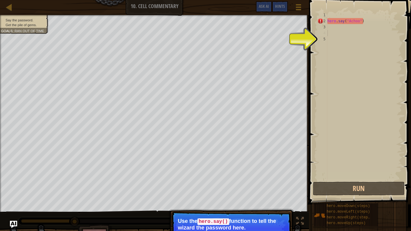
click at [329, 34] on div "hero . say ( "Achoo" )" at bounding box center [364, 102] width 76 height 180
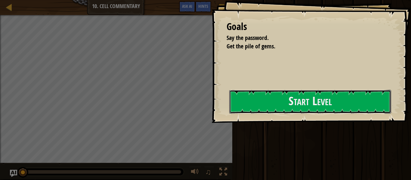
click at [286, 104] on button "Start Level" at bounding box center [310, 102] width 162 height 24
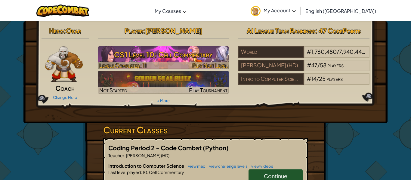
click at [174, 55] on h3 "CS1 Level 10: Cell Commentary" at bounding box center [163, 55] width 131 height 14
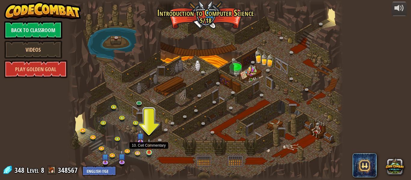
click at [149, 152] on img at bounding box center [149, 145] width 6 height 14
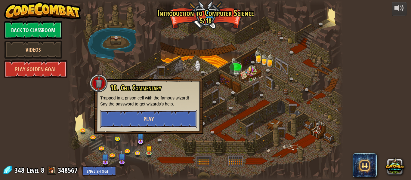
click at [153, 119] on span "Play" at bounding box center [148, 119] width 10 height 8
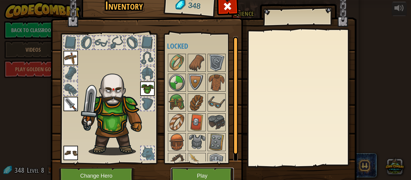
click at [192, 173] on button "Play" at bounding box center [202, 176] width 63 height 17
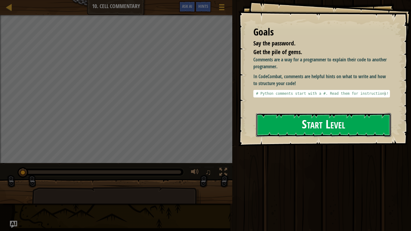
click at [269, 124] on button "Start Level" at bounding box center [323, 125] width 135 height 24
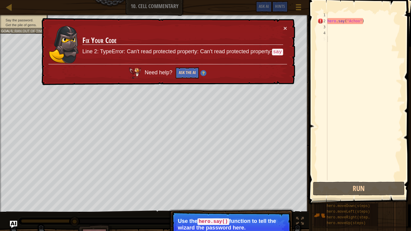
click at [188, 73] on div "Map Introduction to Computer Science 10. Cell Commentary Game Menu Done Hints A…" at bounding box center [205, 115] width 411 height 231
click at [186, 74] on button "Ask the AI" at bounding box center [187, 72] width 23 height 11
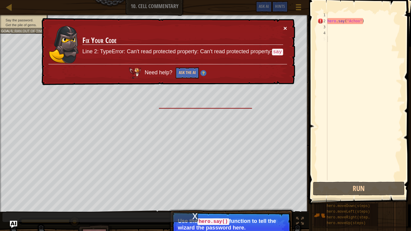
click at [285, 28] on button "×" at bounding box center [285, 28] width 4 height 6
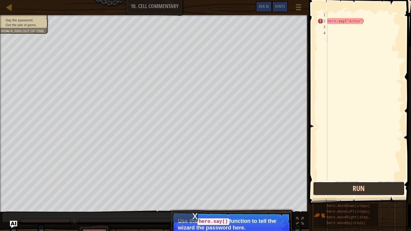
click at [327, 180] on button "Run" at bounding box center [359, 189] width 92 height 14
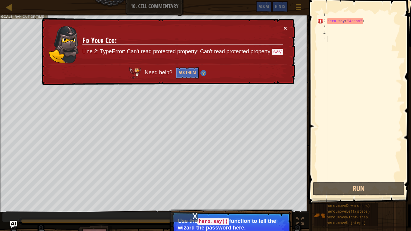
click at [286, 25] on button "×" at bounding box center [285, 28] width 4 height 6
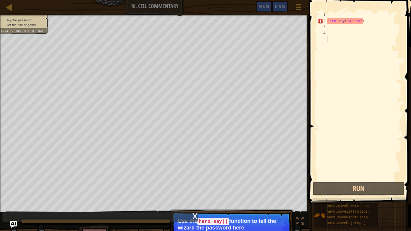
click at [382, 180] on div "hero.moveDown(steps) hero.moveLeft(steps) hero.moveRight(steps) hero.moveUp(ste…" at bounding box center [359, 214] width 93 height 23
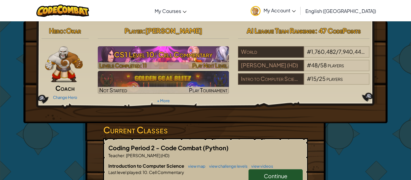
click at [179, 61] on h3 "CS1 Level 10: Cell Commentary" at bounding box center [163, 55] width 131 height 14
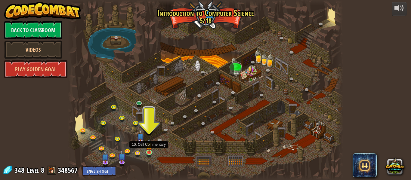
click at [150, 150] on img at bounding box center [149, 145] width 6 height 14
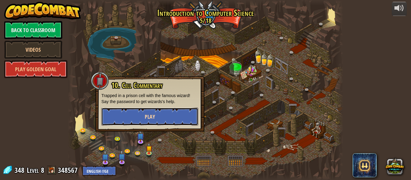
click at [158, 111] on button "Play" at bounding box center [149, 117] width 97 height 18
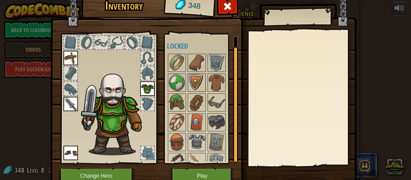
scroll to position [11, 0]
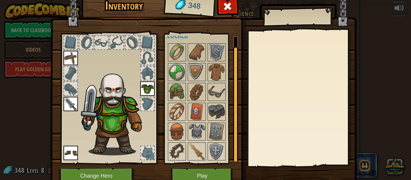
click at [149, 155] on div at bounding box center [147, 152] width 13 height 13
click at [153, 157] on div at bounding box center [147, 152] width 13 height 13
click at [114, 9] on h1 "Inventory" at bounding box center [124, 5] width 77 height 13
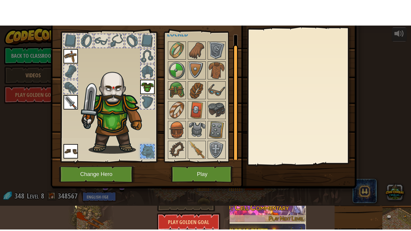
scroll to position [0, 0]
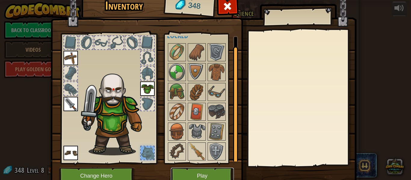
click at [188, 175] on button "Play" at bounding box center [202, 176] width 63 height 17
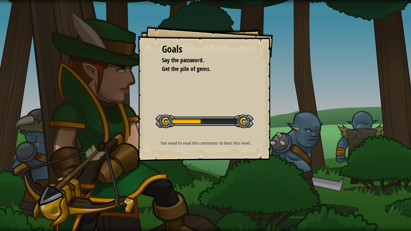
click at [191, 180] on div "Goals Say the password. Get the pile of gems. Start Level Error loading from se…" at bounding box center [205, 115] width 411 height 231
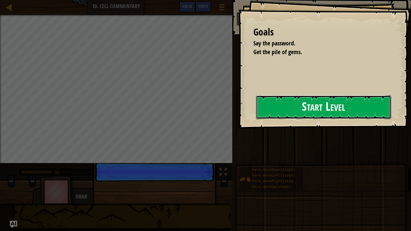
click at [305, 106] on button "Start Level" at bounding box center [323, 107] width 135 height 24
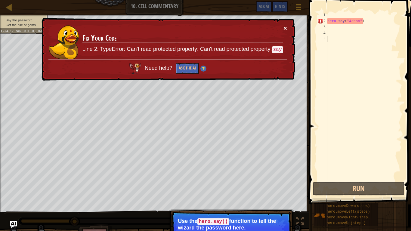
click at [286, 26] on button "×" at bounding box center [285, 28] width 4 height 6
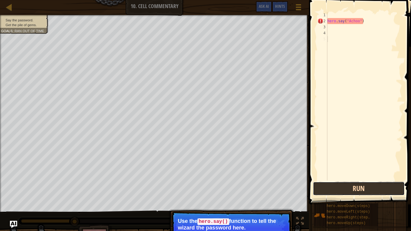
click at [350, 180] on button "Run" at bounding box center [359, 189] width 92 height 14
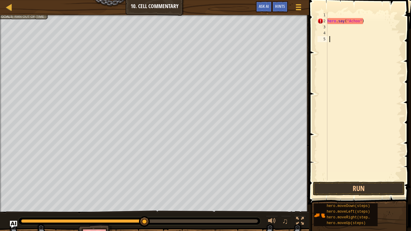
scroll to position [3, 0]
click at [345, 19] on div "hero . say ( "Achoo" )" at bounding box center [364, 102] width 76 height 180
type textarea "hero.Attack("Achoo")"
click at [410, 118] on span at bounding box center [360, 94] width 107 height 222
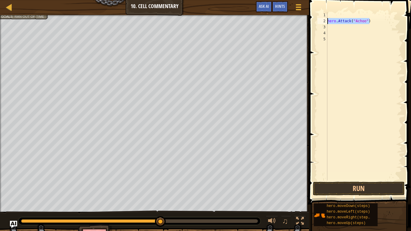
drag, startPoint x: 376, startPoint y: 24, endPoint x: 311, endPoint y: 20, distance: 66.0
click at [311, 20] on div "hero.Attack("Achoo") 1 2 3 4 5 hero . Attack ( "Achoo" ) הההההההההההההההההההההה…" at bounding box center [359, 114] width 104 height 222
click at [372, 20] on div "hero . Attack ( "Achoo" )" at bounding box center [364, 96] width 76 height 168
click at [372, 20] on div "hero . Attack ( "Achoo" )" at bounding box center [364, 102] width 76 height 180
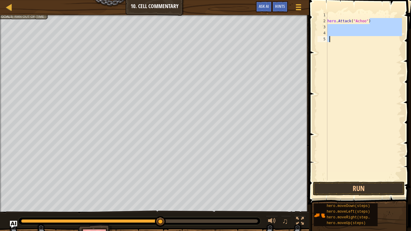
drag, startPoint x: 372, startPoint y: 20, endPoint x: 370, endPoint y: 119, distance: 99.2
click at [370, 119] on div "hero . Attack ( "Achoo" )" at bounding box center [364, 102] width 76 height 180
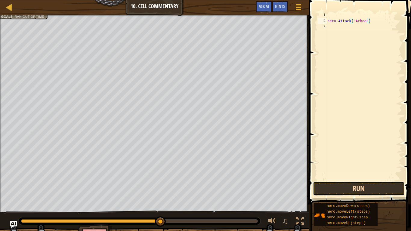
click at [400, 180] on button "Run" at bounding box center [359, 189] width 92 height 14
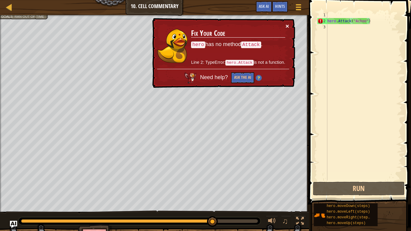
click at [287, 27] on button "×" at bounding box center [287, 26] width 4 height 6
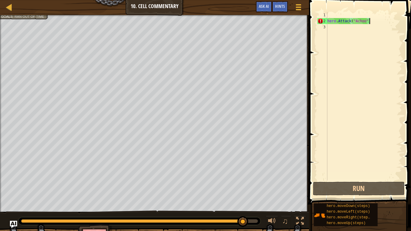
click at [349, 21] on div "hero . Attack ( "Achoo" )" at bounding box center [364, 102] width 76 height 180
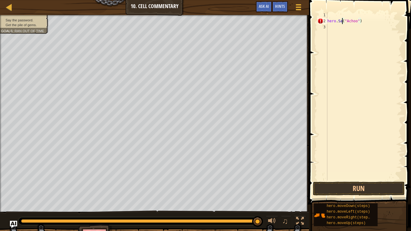
scroll to position [3, 3]
type textarea "hero.Say("Achoo")"
click at [367, 24] on div "hero . Say ( "Achoo" )" at bounding box center [364, 102] width 76 height 180
click at [345, 180] on button "Run" at bounding box center [359, 189] width 92 height 14
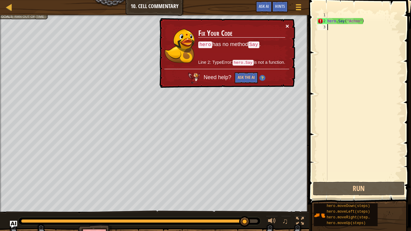
click at [287, 29] on button "×" at bounding box center [287, 26] width 4 height 6
click at [345, 20] on div "hero . Say ( "Achoo" )" at bounding box center [364, 102] width 76 height 180
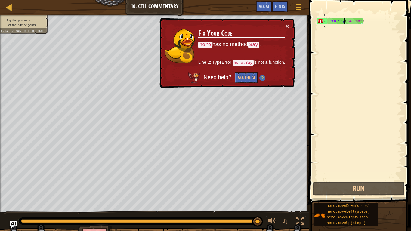
click at [289, 34] on div "× Fix Your Code hero has no method Say . Line 2: TypeError: hero.Say is not a f…" at bounding box center [226, 53] width 137 height 70
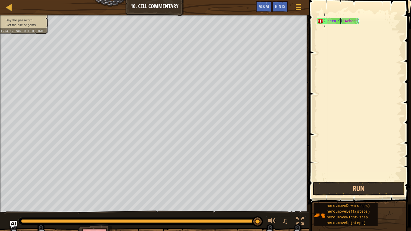
type textarea "hero.("Achoo")"
click at [280, 5] on span "Hints" at bounding box center [280, 6] width 10 height 6
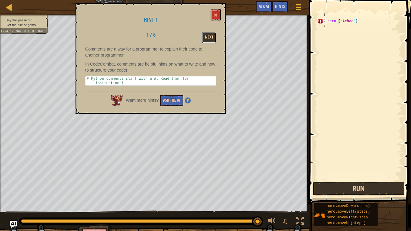
click at [209, 42] on button "Next" at bounding box center [209, 37] width 14 height 11
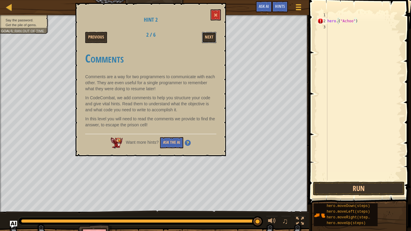
click at [209, 42] on button "Next" at bounding box center [209, 37] width 14 height 11
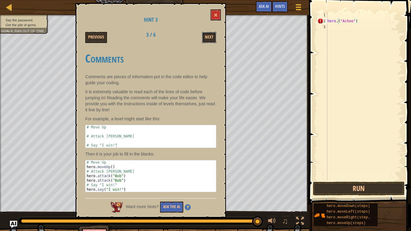
click at [209, 42] on button "Next" at bounding box center [209, 37] width 14 height 11
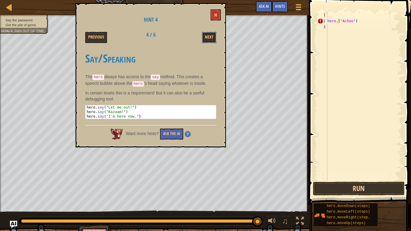
click at [209, 42] on button "Next" at bounding box center [209, 37] width 14 height 11
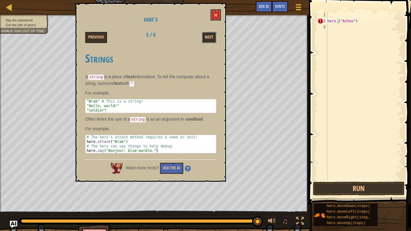
click at [209, 42] on button "Next" at bounding box center [209, 37] width 14 height 11
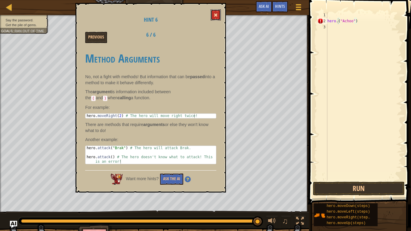
click at [219, 17] on button at bounding box center [215, 14] width 10 height 11
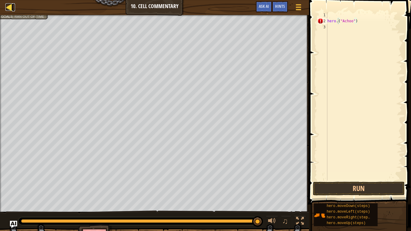
click at [10, 8] on div at bounding box center [9, 7] width 8 height 8
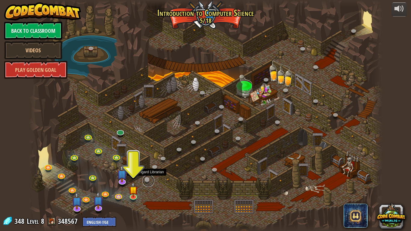
click at [144, 179] on link at bounding box center [148, 181] width 12 height 12
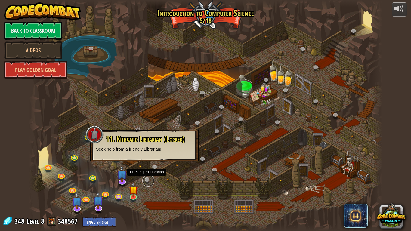
click at [146, 178] on link at bounding box center [148, 181] width 12 height 12
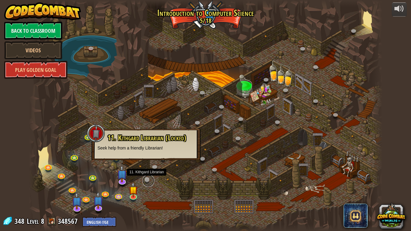
click at [146, 179] on link at bounding box center [148, 181] width 12 height 12
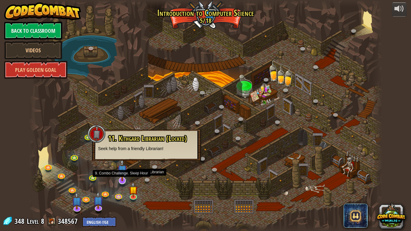
click at [124, 180] on img at bounding box center [122, 169] width 10 height 23
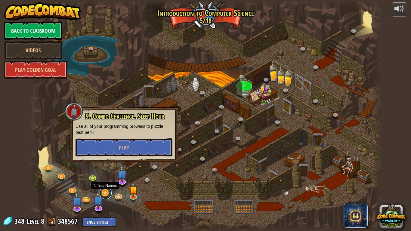
click at [107, 180] on link at bounding box center [106, 193] width 12 height 12
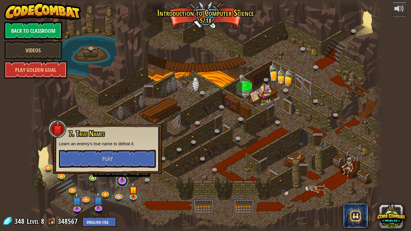
click at [119, 180] on link at bounding box center [122, 181] width 12 height 12
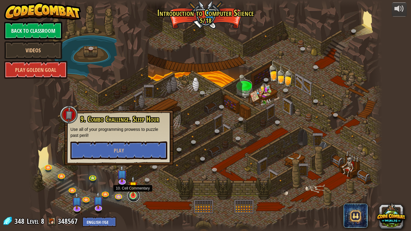
click at [133, 180] on link at bounding box center [133, 196] width 12 height 12
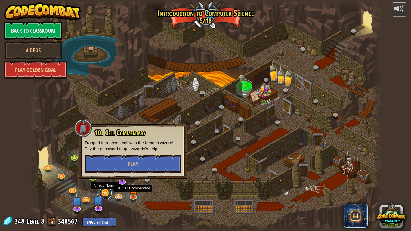
click at [106, 180] on link at bounding box center [106, 193] width 12 height 12
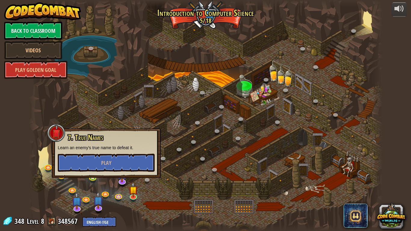
click at [171, 180] on div at bounding box center [205, 115] width 353 height 231
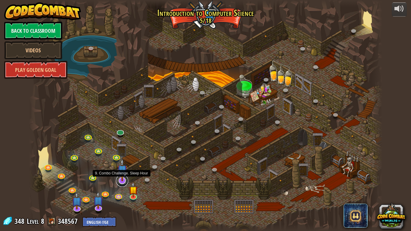
click at [124, 180] on link at bounding box center [122, 181] width 12 height 12
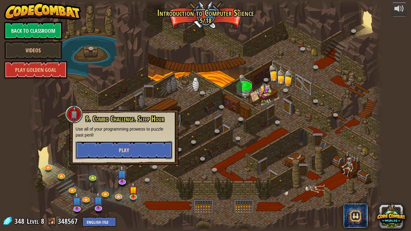
click at [130, 151] on button "Play" at bounding box center [123, 150] width 97 height 18
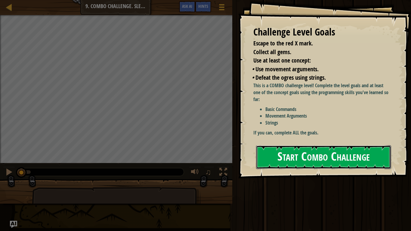
click at [298, 150] on button "Start Combo Challenge" at bounding box center [323, 157] width 135 height 24
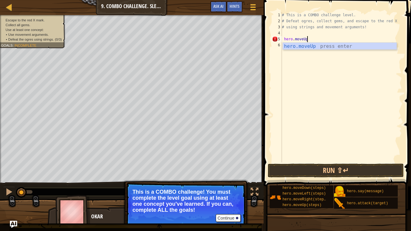
scroll to position [3, 3]
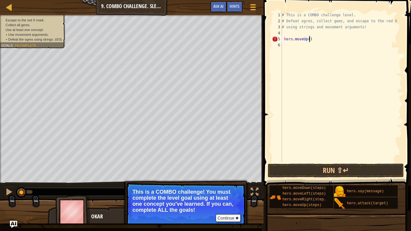
type textarea "hero.moveUp(1)"
type textarea "u"
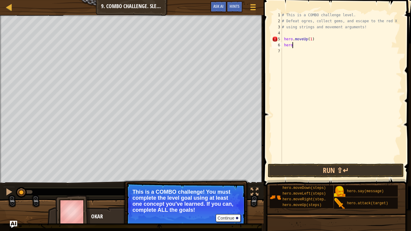
scroll to position [3, 1]
type textarea "hero.mo"
type textarea "uer0"
type textarea "hero.moveUp(1)"
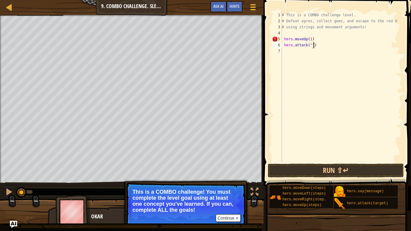
scroll to position [3, 5]
type textarea "hero.attack("Rexxar")"
type textarea "hero.moveUp(1)"
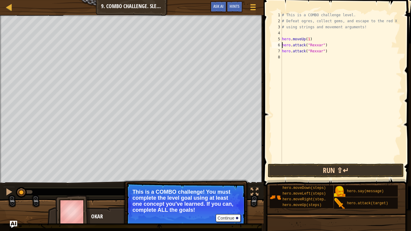
type textarea "hero.attack("Rexxar")"
click at [358, 168] on button "Run ⇧↵" at bounding box center [336, 171] width 136 height 14
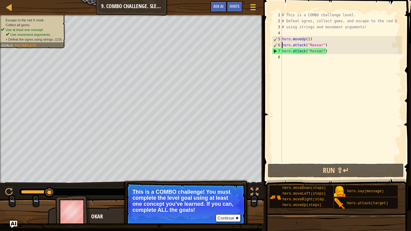
click at [330, 51] on div "# This is a COMBO challenge level. # Defeat ogres, collect gems, and escape to …" at bounding box center [341, 93] width 121 height 162
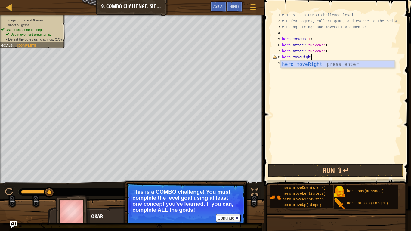
scroll to position [3, 5]
type textarea "hero.moveRight(2)"
type textarea "hero.attack("Brack")"
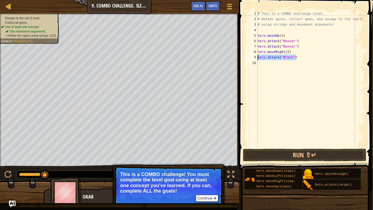
scroll to position [3, 0]
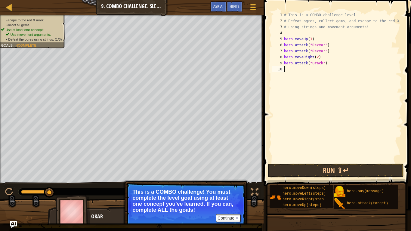
paste textarea "hero.attack("Brack")"
type textarea "hero.attack("Brack")"
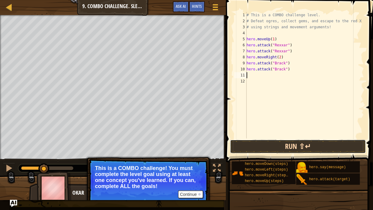
click at [272, 148] on button "Run ⇧↵" at bounding box center [298, 147] width 136 height 14
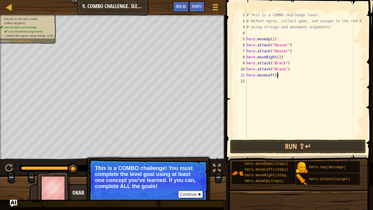
type textarea "hero.moveLeft(1)"
type textarea "hero.moveDown(2)"
click at [267, 145] on button "Run ⇧↵" at bounding box center [298, 147] width 136 height 14
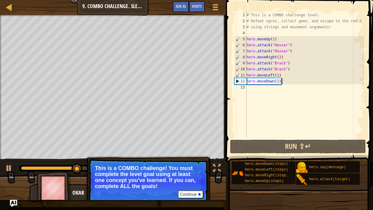
click at [255, 93] on div "# This is a COMBO challenge level. # Defeat ogres, collect gems, and escape to …" at bounding box center [305, 81] width 119 height 138
click at [273, 72] on div "# This is a COMBO challenge level. # Defeat ogres, collect gems, and escape to …" at bounding box center [305, 81] width 119 height 138
click at [278, 73] on div "# This is a COMBO challenge level. # Defeat ogres, collect gems, and escape to …" at bounding box center [305, 81] width 119 height 138
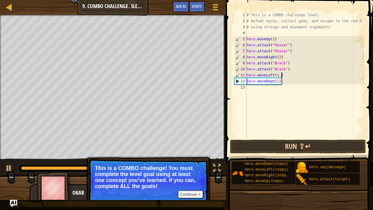
scroll to position [3, 5]
type textarea "hero.moveLeft(1.2)"
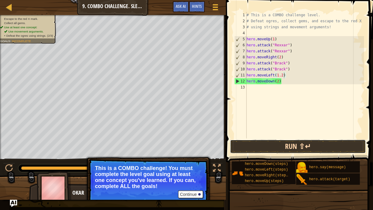
click at [289, 145] on button "Run ⇧↵" at bounding box center [298, 147] width 136 height 14
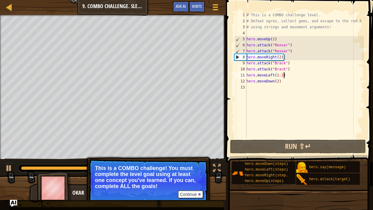
click at [290, 85] on div "# This is a COMBO challenge level. # Defeat ogres, collect gems, and escape to …" at bounding box center [305, 81] width 119 height 138
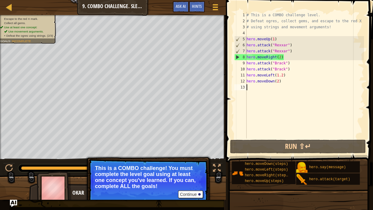
paste textarea "hero.attack("Brack")"
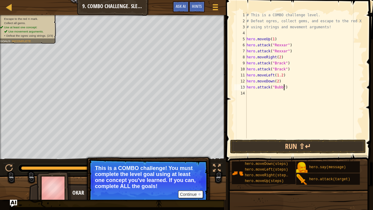
type textarea "hero.attack("Bubble")"
paste textarea "hero.attack("Bubble")"
type textarea "hero.attack("Bubble")"
type textarea "hero.attack("Bubble")]"
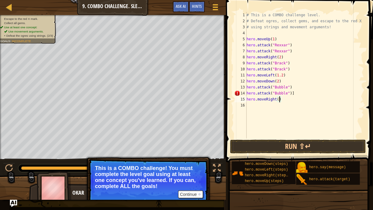
scroll to position [3, 4]
click at [265, 143] on button "Run ⇧↵" at bounding box center [298, 147] width 136 height 14
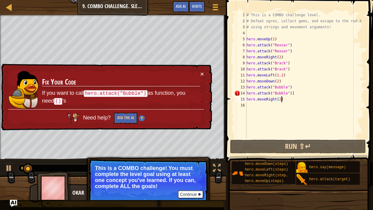
click at [199, 71] on div "Map Introduction to Computer Science 9. Combo Challenge. Sleep Hour Game Menu D…" at bounding box center [186, 105] width 373 height 210
click at [203, 72] on button "×" at bounding box center [203, 74] width 4 height 6
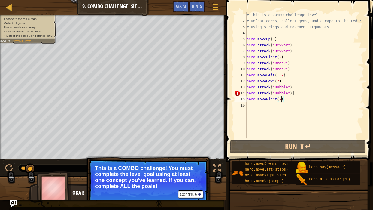
click at [295, 94] on div "# This is a COMBO challenge level. # Defeat ogres, collect gems, and escape to …" at bounding box center [305, 81] width 119 height 138
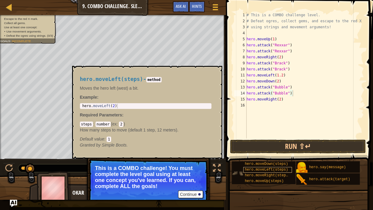
click at [260, 171] on span "hero.moveLeft(steps)" at bounding box center [266, 169] width 43 height 4
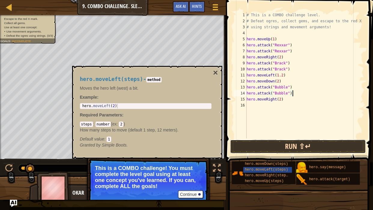
click at [273, 147] on button "Run ⇧↵" at bounding box center [298, 147] width 136 height 14
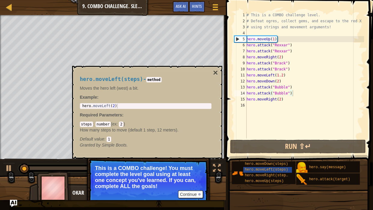
click at [373, 173] on div "hero.attack("Bubble") 1 2 3 4 5 6 7 8 9 10 11 12 13 14 15 16 # This is a COMBO …" at bounding box center [298, 93] width 149 height 180
click at [281, 168] on span "hero.moveLeft(steps)" at bounding box center [266, 169] width 43 height 4
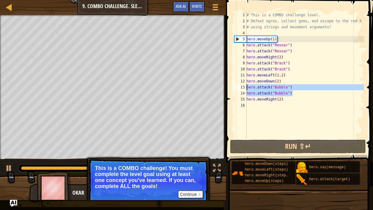
click at [217, 88] on div "Map Introduction to Computer Science 9. Combo Challenge. Sleep Hour Game Menu D…" at bounding box center [186, 105] width 373 height 210
type textarea "hero.attack("Bubble") hero.attack("Bubble")"
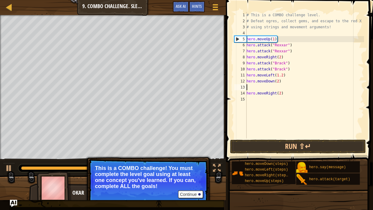
scroll to position [3, 0]
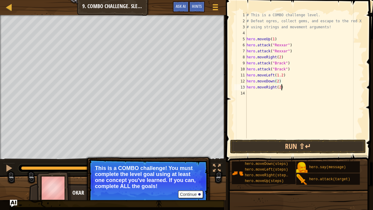
type textarea "hero.moveRight(2)"
type textarea "hero.moveUp(1)"
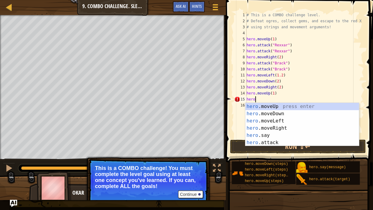
scroll to position [3, 0]
type textarea "h"
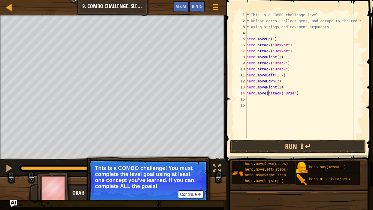
scroll to position [3, 3]
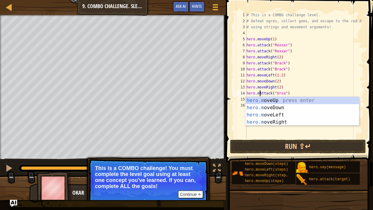
type textarea "hero.Attack("Ursa")"
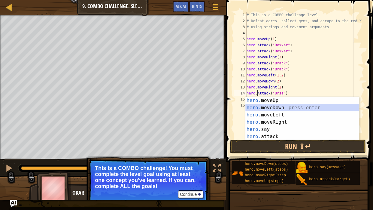
click at [302, 95] on div "# This is a COMBO challenge level. # Defeat ogres, collect gems, and escape to …" at bounding box center [305, 81] width 119 height 138
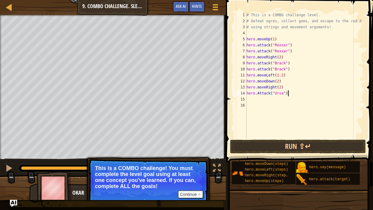
click at [302, 95] on div "# This is a COMBO challenge level. # Defeat ogres, collect gems, and escape to …" at bounding box center [305, 81] width 119 height 138
type textarea "hero.moveRight(2)"
type textarea "hero.moveUp(1)"
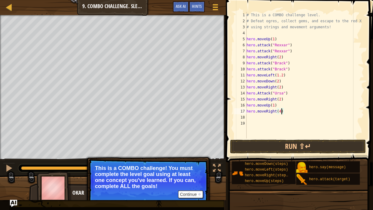
click at [318, 154] on span at bounding box center [300, 73] width 152 height 180
click at [317, 150] on button "Run ⇧↵" at bounding box center [298, 147] width 136 height 14
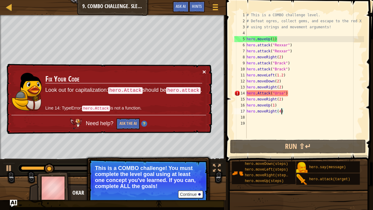
click at [204, 72] on button "×" at bounding box center [205, 72] width 4 height 6
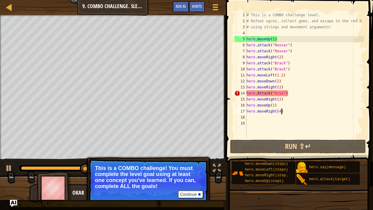
click at [260, 92] on div "# This is a COMBO challenge level. # Defeat ogres, collect gems, and escape to …" at bounding box center [305, 81] width 119 height 138
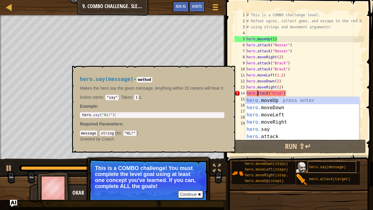
scroll to position [3, 2]
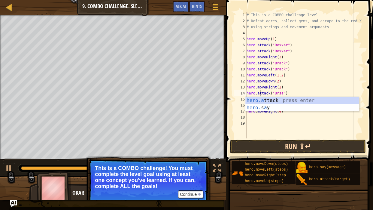
type textarea "hero.attack("Ursa")"
click at [324, 145] on button "Run ⇧↵" at bounding box center [298, 147] width 136 height 14
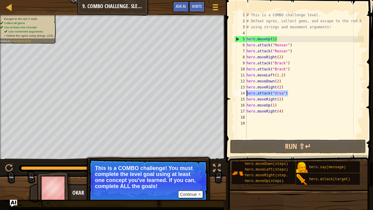
click at [190, 93] on div "Map Introduction to Computer Science 9. Combo Challenge. Sleep Hour Game Menu D…" at bounding box center [186, 105] width 373 height 210
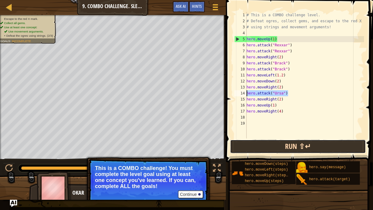
click at [299, 143] on button "Run ⇧↵" at bounding box center [298, 147] width 136 height 14
click at [280, 149] on button "Run ⇧↵" at bounding box center [298, 147] width 136 height 14
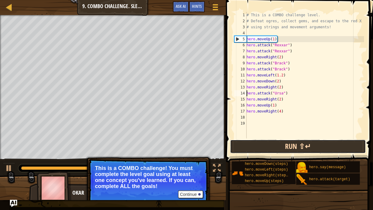
click at [271, 149] on button "Run ⇧↵" at bounding box center [298, 147] width 136 height 14
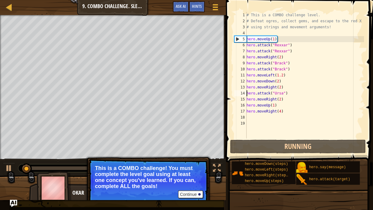
click at [293, 91] on div "# This is a COMBO challenge level. # Defeat ogres, collect gems, and escape to …" at bounding box center [305, 81] width 119 height 138
click at [219, 94] on div "Map Introduction to Computer Science 9. Combo Challenge. Sleep Hour Game Menu D…" at bounding box center [186, 105] width 373 height 210
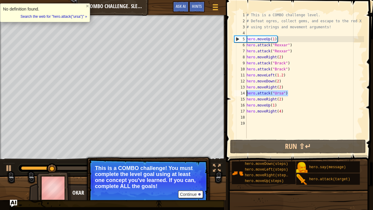
click at [313, 94] on div "# This is a COMBO challenge level. # Defeat ogres, collect gems, and escape to …" at bounding box center [305, 75] width 119 height 126
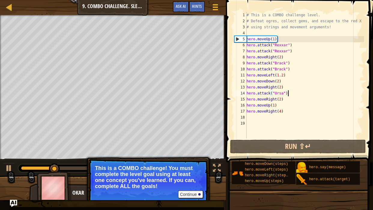
scroll to position [3, 0]
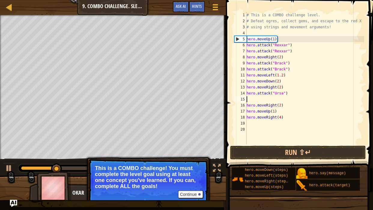
paste textarea "hero.attack("Ursa")"
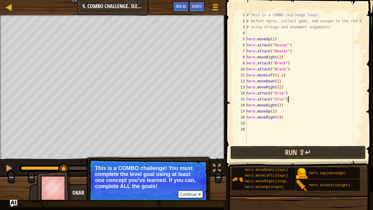
click at [321, 151] on button "Run ⇧↵" at bounding box center [298, 153] width 136 height 14
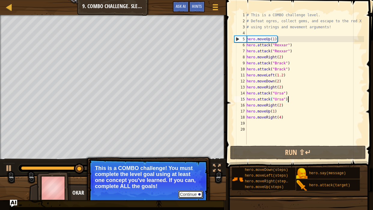
click at [199, 180] on button "Continue" at bounding box center [190, 194] width 25 height 8
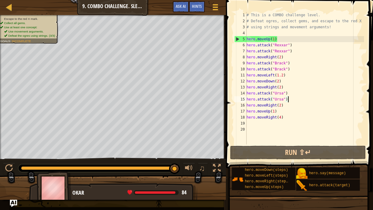
click at [308, 118] on div "# This is a COMBO challenge level. # Defeat ogres, collect gems, and escape to …" at bounding box center [305, 84] width 119 height 144
type textarea "hero.moveRight(4)"
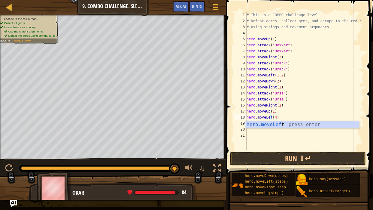
scroll to position [3, 3]
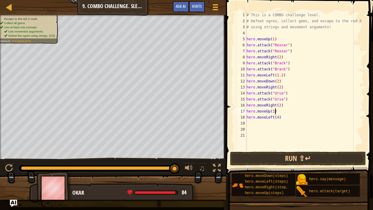
click at [275, 111] on div "# This is a COMBO challenge level. # Defeat ogres, collect gems, and escape to …" at bounding box center [305, 87] width 119 height 150
click at [296, 160] on button "Run ⇧↵" at bounding box center [298, 159] width 136 height 14
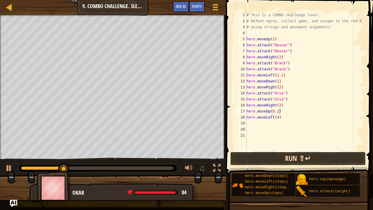
click at [271, 160] on button "Run ⇧↵" at bounding box center [298, 159] width 136 height 14
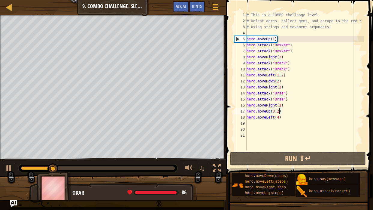
click at [281, 118] on div "# This is a COMBO challenge level. # Defeat ogres, collect gems, and escape to …" at bounding box center [305, 87] width 119 height 150
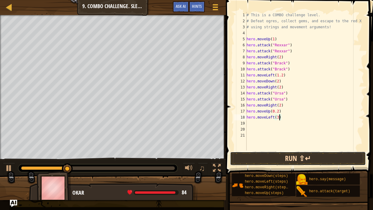
click at [304, 154] on button "Run ⇧↵" at bounding box center [298, 159] width 136 height 14
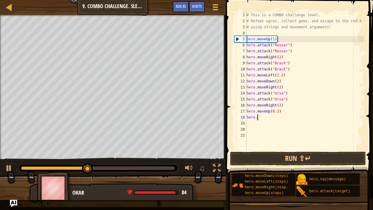
type textarea "hero"
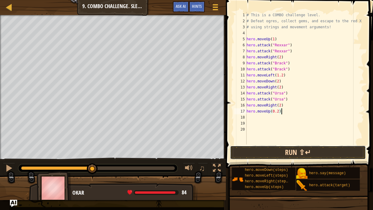
click at [314, 149] on button "Run ⇧↵" at bounding box center [298, 153] width 136 height 14
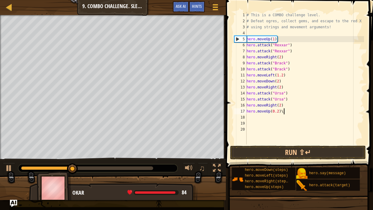
type textarea "hero.moveUp(0.2)"
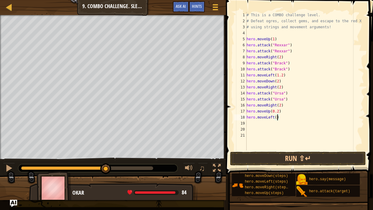
scroll to position [3, 4]
type textarea "hero.moveLeft(3)"
click at [287, 153] on button "Run ⇧↵" at bounding box center [298, 159] width 136 height 14
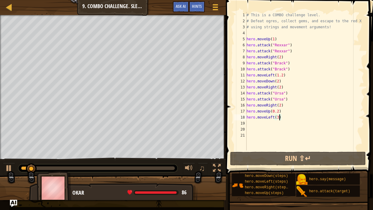
click at [328, 127] on div "# This is a COMBO challenge level. # Defeat ogres, collect gems, and escape to …" at bounding box center [305, 87] width 119 height 150
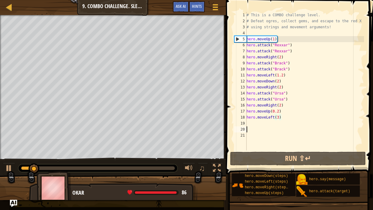
scroll to position [3, 0]
click at [279, 115] on div "# This is a COMBO challenge level. # Defeat ogres, collect gems, and escape to …" at bounding box center [305, 87] width 119 height 150
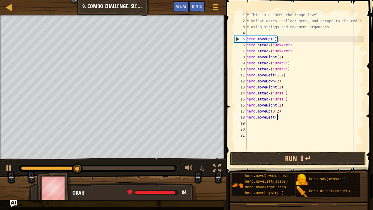
scroll to position [3, 4]
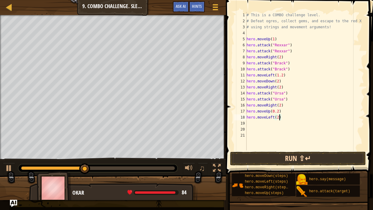
type textarea "hero.moveLeft(2)"
click at [286, 155] on button "Run ⇧↵" at bounding box center [298, 159] width 136 height 14
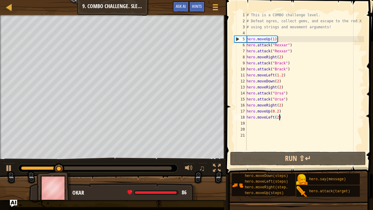
click at [290, 121] on div "# This is a COMBO challenge level. # Defeat ogres, collect gems, and escape to …" at bounding box center [305, 87] width 119 height 150
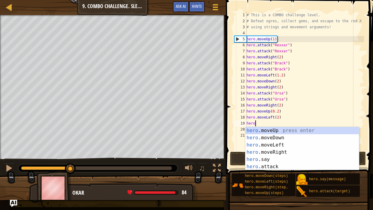
scroll to position [3, 1]
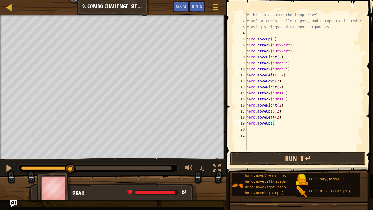
type textarea "hero.moveUp(1)"
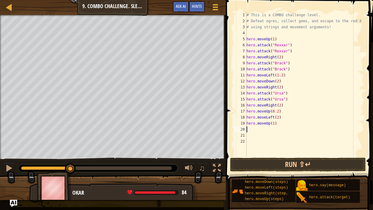
scroll to position [3, 0]
type textarea "hero.moveRight()"
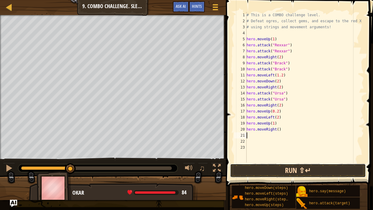
click at [300, 167] on button "Run ⇧↵" at bounding box center [298, 171] width 136 height 14
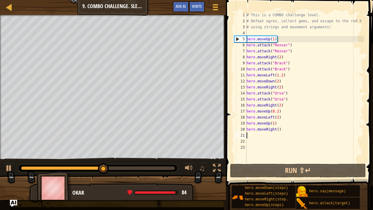
click at [148, 166] on div at bounding box center [98, 168] width 154 height 4
click at [8, 168] on div at bounding box center [9, 168] width 8 height 8
click at [279, 129] on div "# This is a COMBO challenge level. # Defeat ogres, collect gems, and escape to …" at bounding box center [305, 93] width 119 height 162
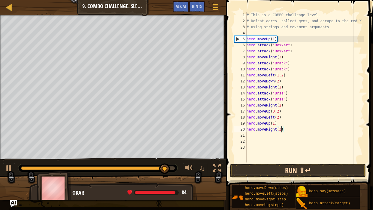
scroll to position [3, 4]
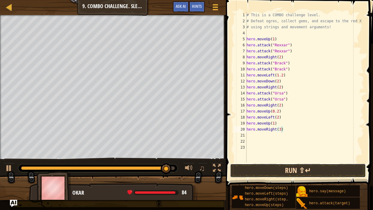
click at [304, 168] on button "Run ⇧↵" at bounding box center [298, 171] width 136 height 14
click at [283, 170] on button "Run ⇧↵" at bounding box center [298, 171] width 136 height 14
click at [325, 172] on button "Run ⇧↵" at bounding box center [298, 171] width 136 height 14
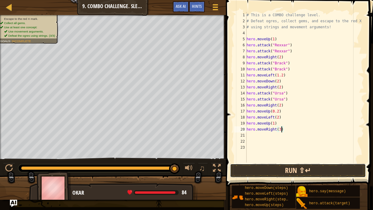
click at [269, 171] on button "Run ⇧↵" at bounding box center [298, 171] width 136 height 14
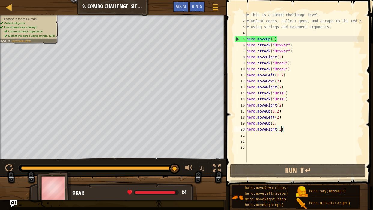
drag, startPoint x: 167, startPoint y: 167, endPoint x: 373, endPoint y: 188, distance: 207.3
click at [373, 180] on div "Map Introduction to Computer Science 9. Combo Challenge. Sleep Hour Game Menu D…" at bounding box center [186, 105] width 373 height 210
drag, startPoint x: 289, startPoint y: 104, endPoint x: 238, endPoint y: 106, distance: 50.2
click at [238, 106] on div "hero.moveRight(3) 1 2 3 4 5 6 7 8 9 10 11 12 13 14 15 16 17 18 19 20 21 22 23 #…" at bounding box center [298, 87] width 131 height 150
type textarea "hero.moveRight(2)"
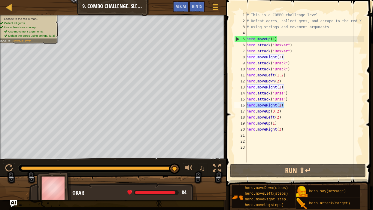
scroll to position [3, 0]
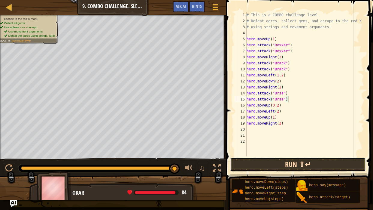
click at [234, 162] on button "Run ⇧↵" at bounding box center [298, 165] width 136 height 14
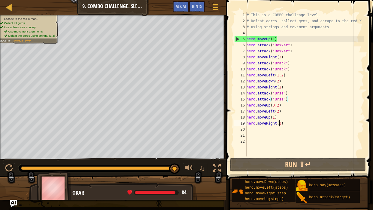
click at [279, 124] on div "# This is a COMBO challenge level. # Defeat ogres, collect gems, and escape to …" at bounding box center [305, 90] width 119 height 156
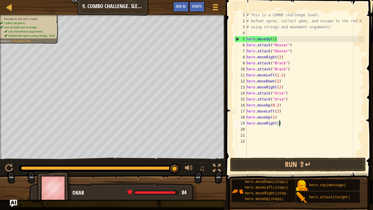
type textarea "hero.moveRight(4)"
click at [266, 155] on div "# This is a COMBO challenge level. # Defeat ogres, collect gems, and escape to …" at bounding box center [305, 90] width 119 height 156
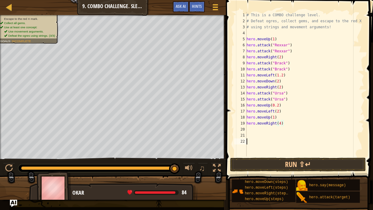
scroll to position [3, 0]
click at [266, 159] on button "Run ⇧↵" at bounding box center [298, 165] width 136 height 14
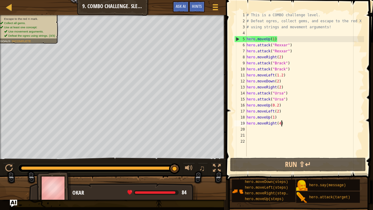
click at [282, 121] on div "# This is a COMBO challenge level. # Defeat ogres, collect gems, and escape to …" at bounding box center [305, 90] width 119 height 156
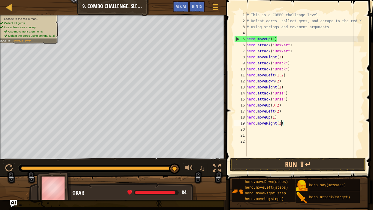
scroll to position [3, 5]
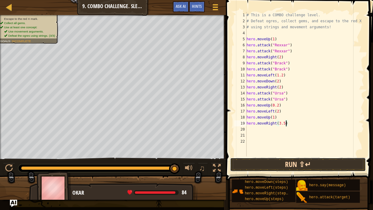
click at [296, 163] on button "Run ⇧↵" at bounding box center [298, 165] width 136 height 14
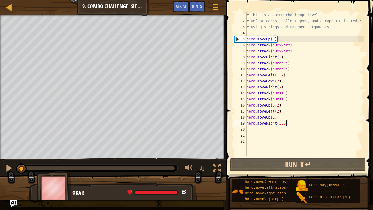
drag, startPoint x: 170, startPoint y: 166, endPoint x: 0, endPoint y: 186, distance: 171.3
click at [0, 180] on div "Escape to the red X mark. Collect all gems. Use at least one concept: Use movem…" at bounding box center [186, 107] width 373 height 185
click at [281, 57] on div "# This is a COMBO challenge level. # Defeat ogres, collect gems, and escape to …" at bounding box center [305, 90] width 119 height 156
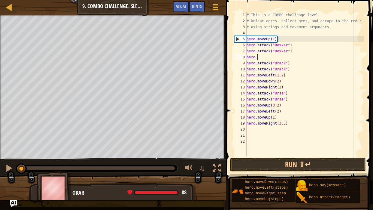
type textarea "hero"
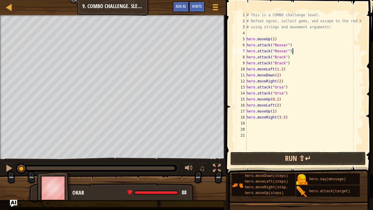
click at [315, 153] on button "Run ⇧↵" at bounding box center [298, 159] width 136 height 14
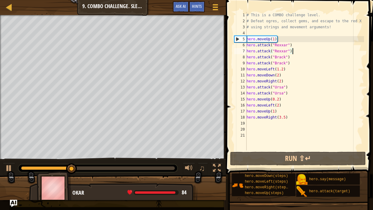
click at [283, 69] on div "# This is a COMBO challenge level. # Defeat ogres, collect gems, and escape to …" at bounding box center [305, 87] width 119 height 150
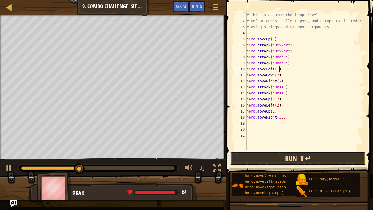
click at [302, 159] on button "Run ⇧↵" at bounding box center [298, 159] width 136 height 14
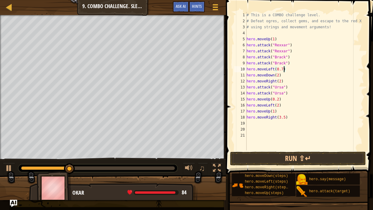
scroll to position [3, 5]
type textarea "hero.moveLeft(0.76)"
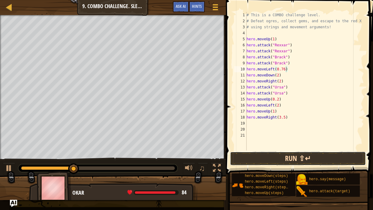
click at [324, 156] on button "Run ⇧↵" at bounding box center [298, 159] width 136 height 14
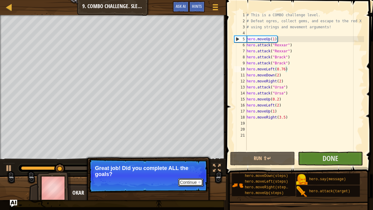
click at [200, 180] on div at bounding box center [199, 182] width 2 height 2
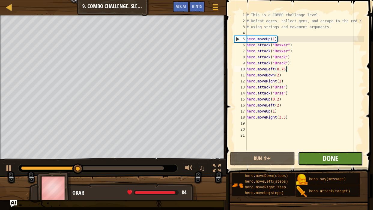
click at [334, 159] on span "Done" at bounding box center [331, 158] width 16 height 10
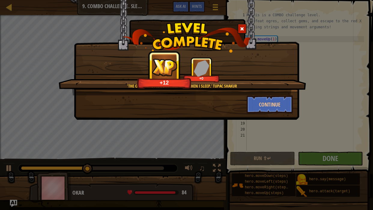
click at [220, 86] on div "'The only time I have problems is when I sleep.' Tupac Shakur" at bounding box center [182, 86] width 190 height 6
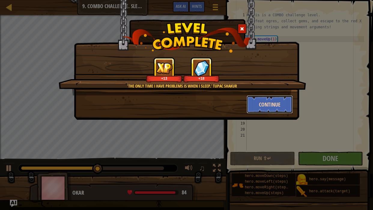
click at [281, 96] on button "Continue" at bounding box center [270, 104] width 47 height 18
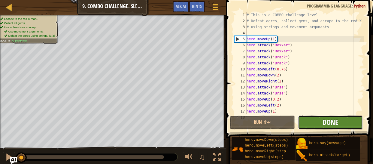
click at [323, 119] on span "Done" at bounding box center [331, 122] width 16 height 10
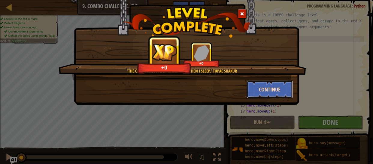
click at [281, 86] on button "Continue" at bounding box center [270, 89] width 47 height 18
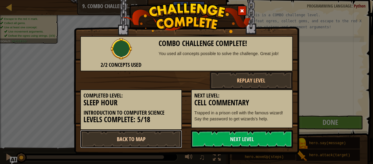
click at [153, 137] on link "Back to Map" at bounding box center [131, 139] width 102 height 18
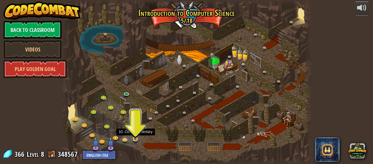
click at [136, 138] on img at bounding box center [135, 133] width 5 height 13
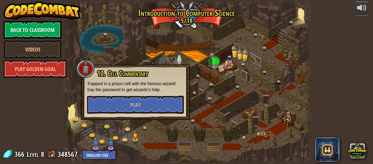
click at [143, 114] on div "10. Cell Commentary Trapped in a prison cell with the famous wizard! Say the pa…" at bounding box center [135, 91] width 109 height 55
click at [141, 109] on button "Play" at bounding box center [135, 105] width 97 height 18
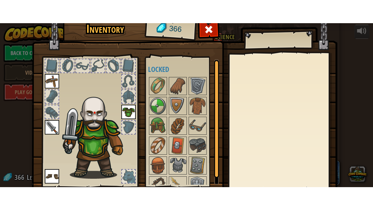
scroll to position [44, 0]
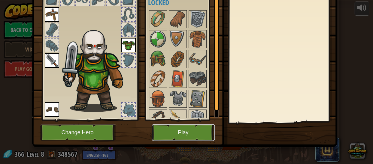
click at [185, 139] on button "Play" at bounding box center [183, 132] width 63 height 17
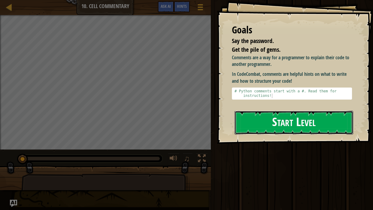
click at [271, 118] on button "Start Level" at bounding box center [294, 123] width 119 height 24
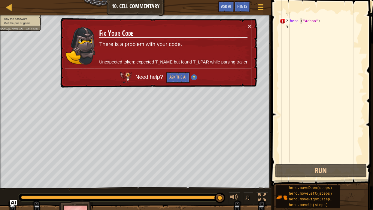
click at [302, 19] on div "hero . ( "Achoo" )" at bounding box center [326, 93] width 75 height 162
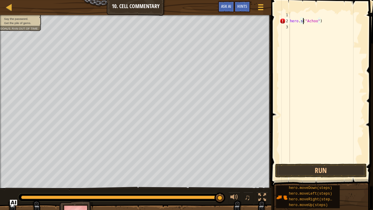
scroll to position [3, 2]
type textarea "hero.say("Achoo")"
click at [316, 164] on button "Run" at bounding box center [321, 171] width 92 height 14
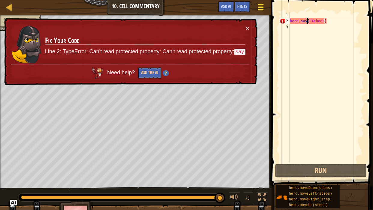
click at [260, 9] on span at bounding box center [261, 9] width 6 height 1
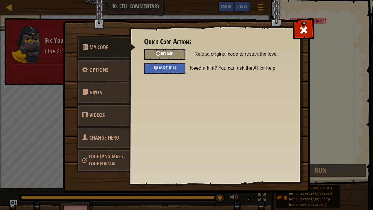
click at [173, 53] on span "Reload" at bounding box center [167, 54] width 13 height 6
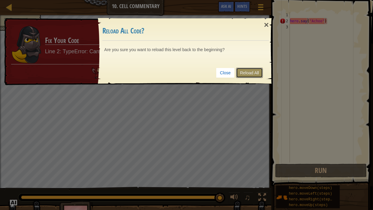
click at [246, 72] on link "Reload All" at bounding box center [249, 73] width 27 height 10
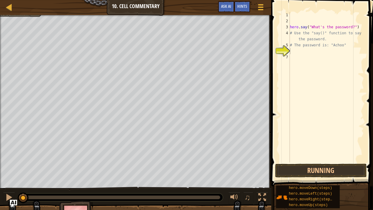
scroll to position [3, 0]
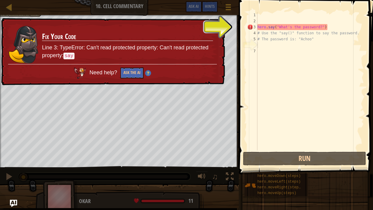
click at [214, 24] on div "× Fix Your Code Line 3: TypeError: Can't read protected property: Can't read pr…" at bounding box center [112, 51] width 225 height 67
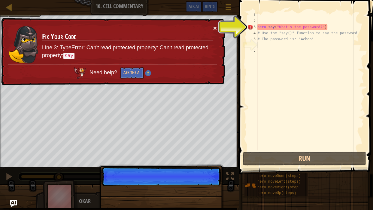
click at [215, 27] on button "×" at bounding box center [215, 28] width 4 height 6
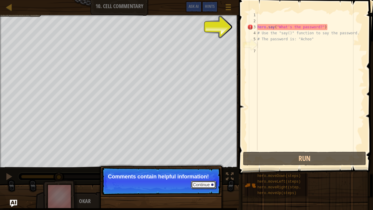
click at [211, 164] on button "Continue" at bounding box center [203, 185] width 25 height 8
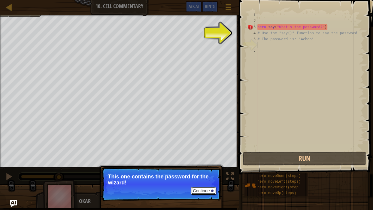
click at [208, 164] on button "Continue" at bounding box center [203, 191] width 25 height 8
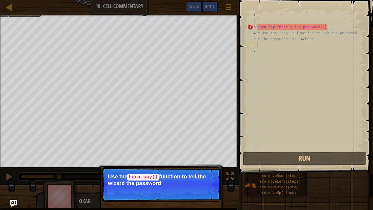
click at [207, 164] on p "Continue Use the hero.say() function to tell the wizard the password" at bounding box center [161, 184] width 119 height 34
click at [207, 164] on button "Continue" at bounding box center [203, 191] width 25 height 8
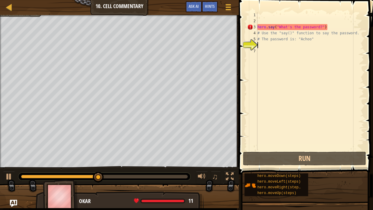
click at [342, 28] on div "hero . say ( "What's the password?" ) # Use the "say()" function to say the pas…" at bounding box center [310, 87] width 108 height 150
type textarea "hero.say("What's the password?")"
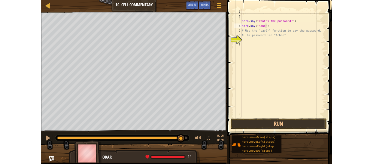
scroll to position [3, 4]
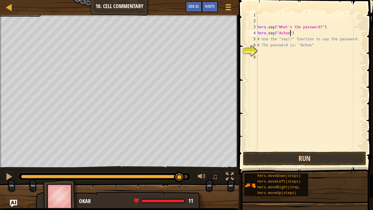
type textarea "hero.say("Achoo")"
click at [299, 155] on button "Run" at bounding box center [304, 159] width 123 height 14
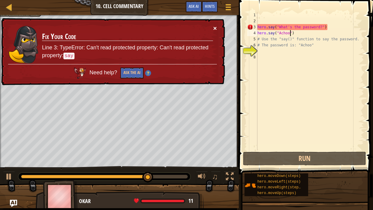
click at [214, 27] on button "×" at bounding box center [215, 28] width 4 height 6
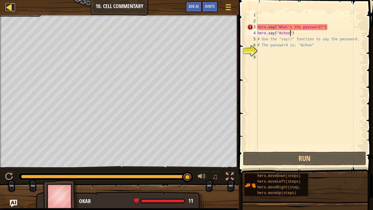
click at [11, 5] on div at bounding box center [9, 7] width 8 height 8
